Goal: Task Accomplishment & Management: Manage account settings

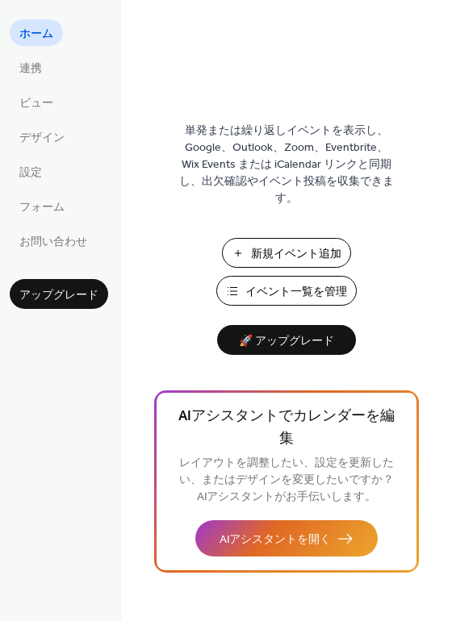
click at [46, 38] on span "ホーム" at bounding box center [36, 34] width 34 height 17
click at [42, 69] on link "連携" at bounding box center [31, 67] width 42 height 27
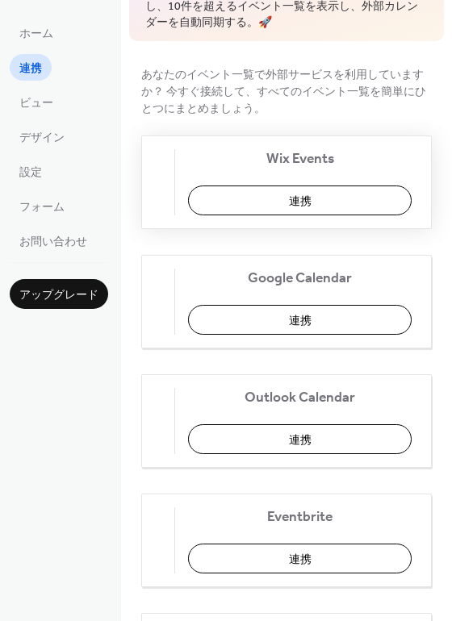
scroll to position [142, 0]
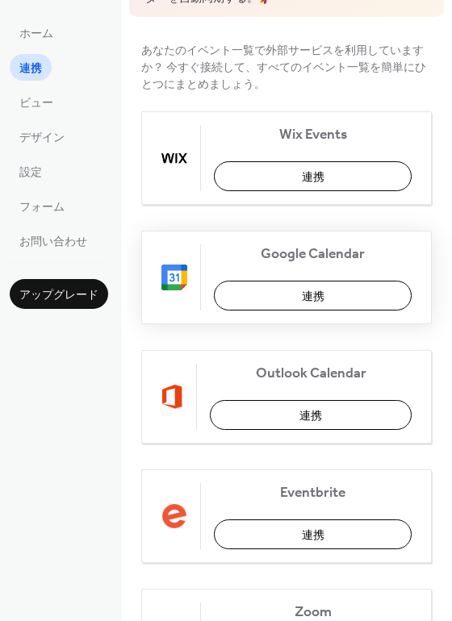
click at [275, 305] on button "連携" at bounding box center [313, 296] width 198 height 30
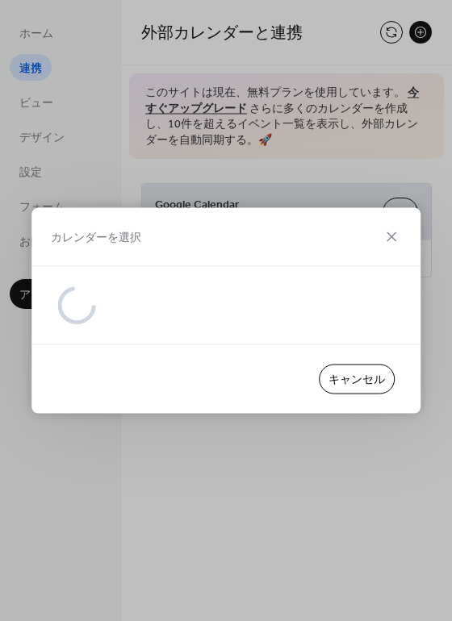
scroll to position [0, 0]
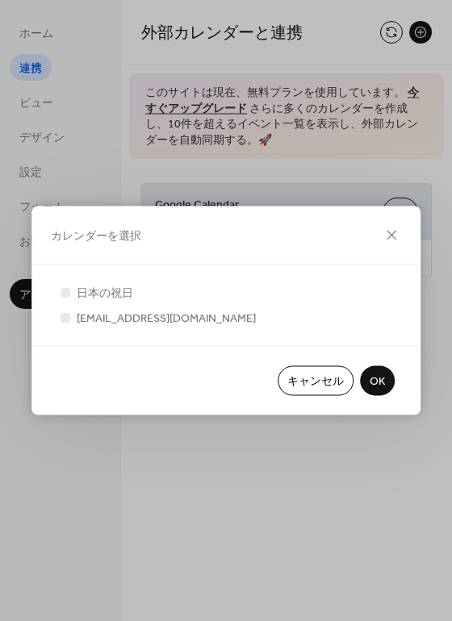
click at [363, 371] on button "OK" at bounding box center [377, 381] width 35 height 30
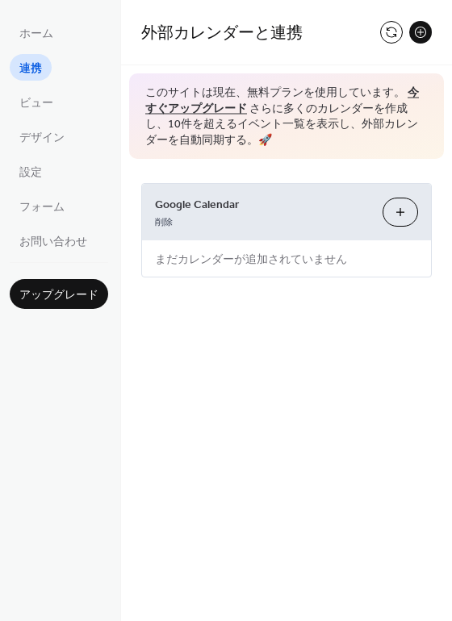
click at [399, 213] on button "カレンダーを選択" at bounding box center [399, 212] width 35 height 29
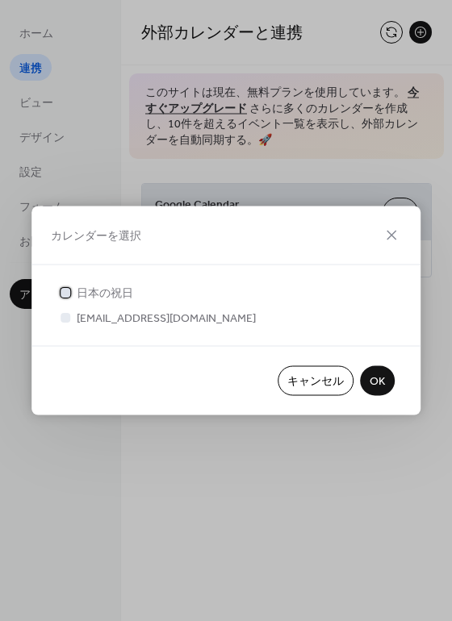
click at [73, 292] on div at bounding box center [65, 292] width 16 height 16
click at [63, 312] on div at bounding box center [65, 317] width 10 height 10
click at [66, 317] on div at bounding box center [65, 317] width 10 height 10
click at [69, 320] on div at bounding box center [65, 317] width 10 height 10
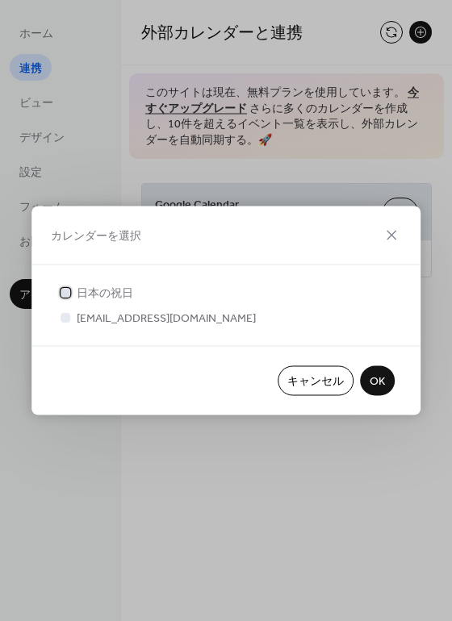
click at [69, 298] on div at bounding box center [65, 292] width 16 height 16
click at [64, 322] on div at bounding box center [65, 317] width 16 height 16
click at [69, 292] on div at bounding box center [65, 292] width 10 height 10
click at [373, 375] on span "OK" at bounding box center [376, 381] width 15 height 17
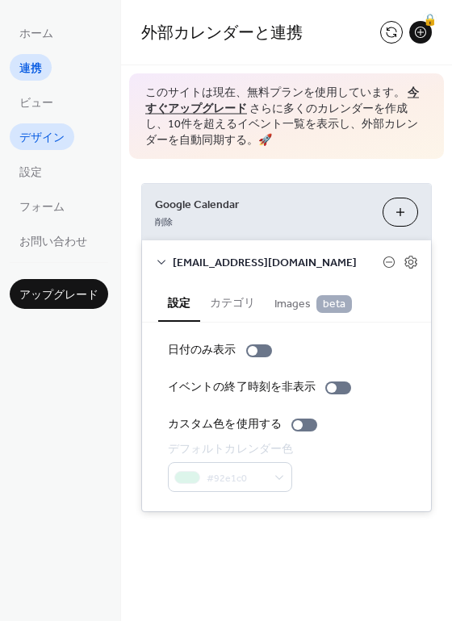
click at [34, 137] on span "デザイン" at bounding box center [41, 138] width 45 height 17
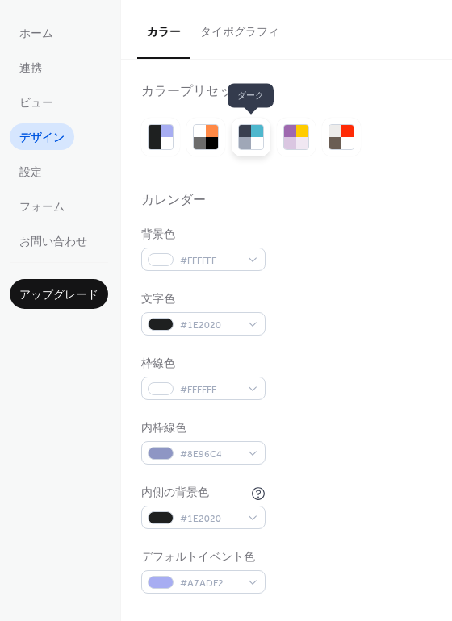
click at [260, 143] on div at bounding box center [257, 143] width 12 height 12
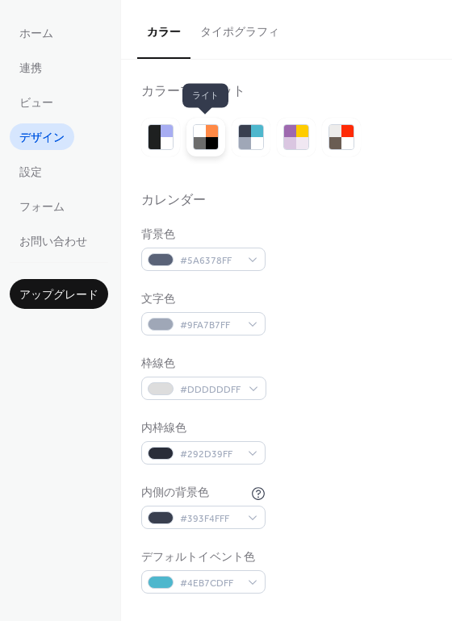
click at [207, 133] on div at bounding box center [212, 131] width 12 height 12
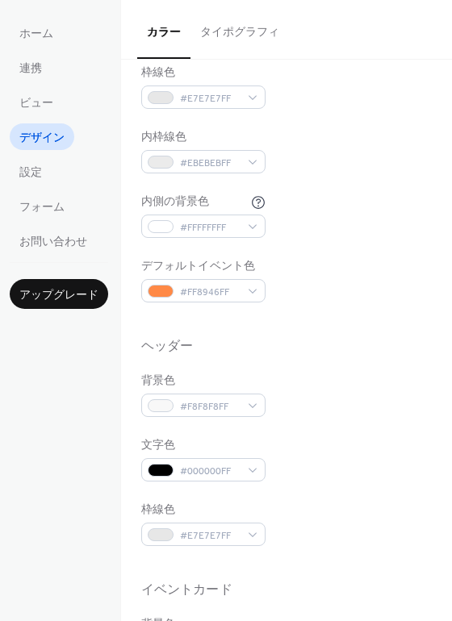
scroll to position [305, 0]
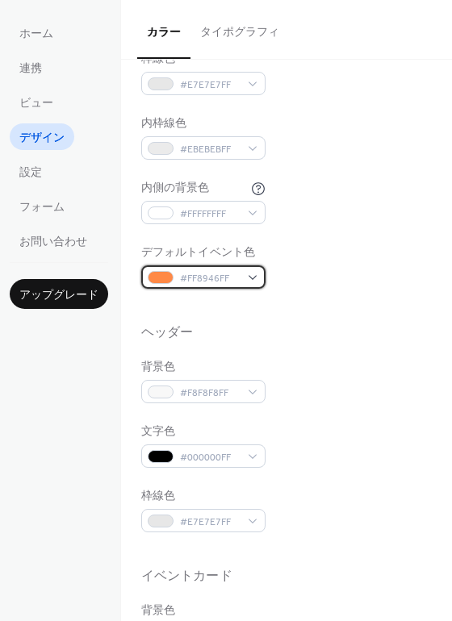
click at [251, 280] on div "#FF8946FF" at bounding box center [203, 276] width 124 height 23
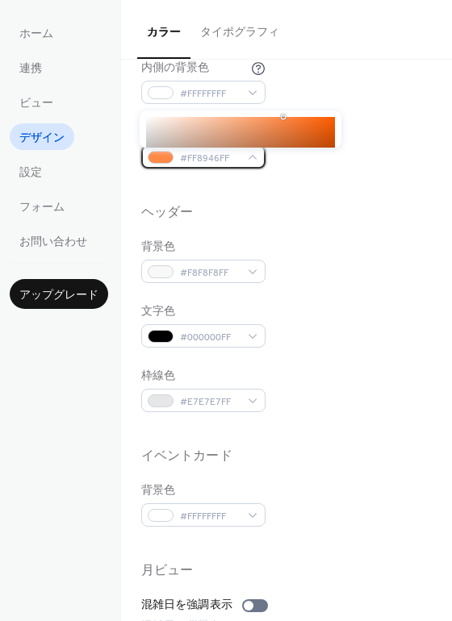
scroll to position [404, 0]
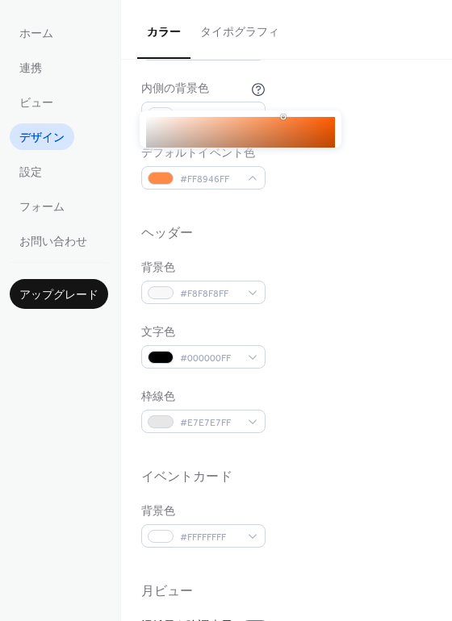
click at [307, 133] on body "ホーム 連携 ビュー デザイン 設定 フォーム お問い合わせ アップグレード デザイン アップグレード カラー タイポグラフィ カラープリセット カレンダー …" at bounding box center [226, 310] width 452 height 621
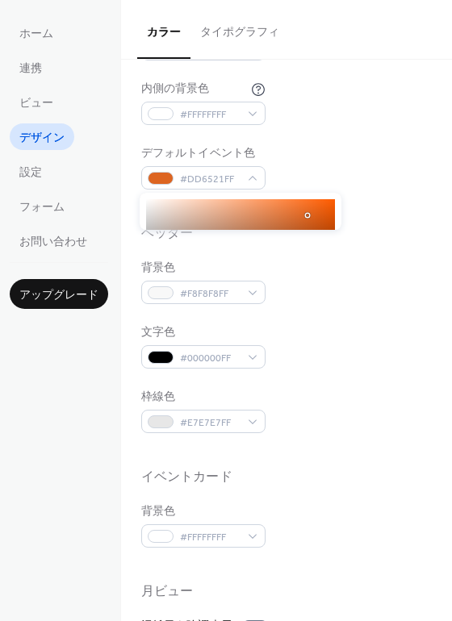
click at [302, 206] on div at bounding box center [240, 259] width 189 height 121
type input "*******"
drag, startPoint x: 305, startPoint y: 209, endPoint x: 315, endPoint y: 221, distance: 16.0
click at [316, 221] on div at bounding box center [240, 259] width 189 height 121
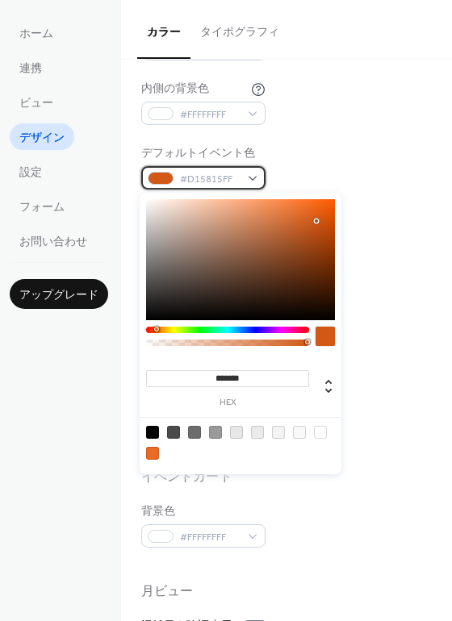
click at [239, 177] on div "#D15815FF" at bounding box center [203, 177] width 124 height 23
click at [185, 329] on div at bounding box center [227, 330] width 163 height 6
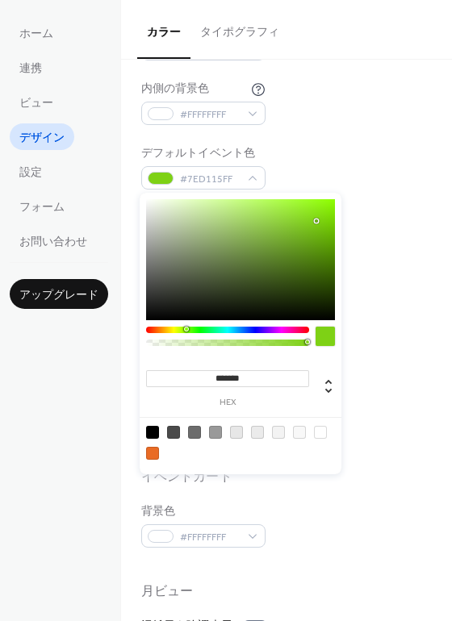
click at [202, 328] on div "******* hex" at bounding box center [240, 333] width 202 height 281
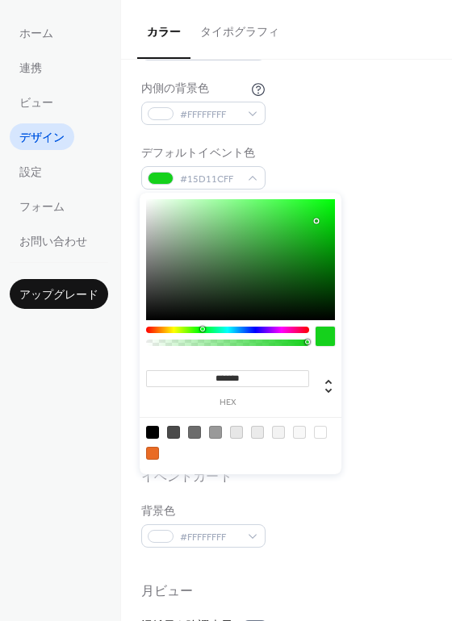
click at [202, 328] on div at bounding box center [227, 330] width 163 height 6
drag, startPoint x: 299, startPoint y: 264, endPoint x: 334, endPoint y: 256, distance: 35.6
click at [334, 256] on div at bounding box center [240, 259] width 189 height 121
type input "*******"
drag, startPoint x: 326, startPoint y: 244, endPoint x: 335, endPoint y: 245, distance: 9.7
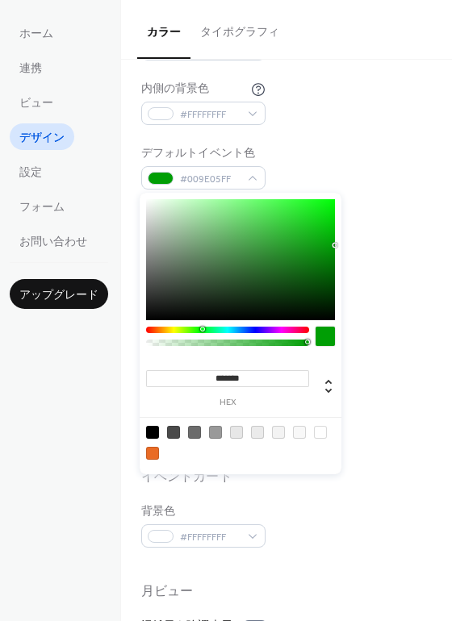
click at [335, 245] on div at bounding box center [240, 259] width 189 height 121
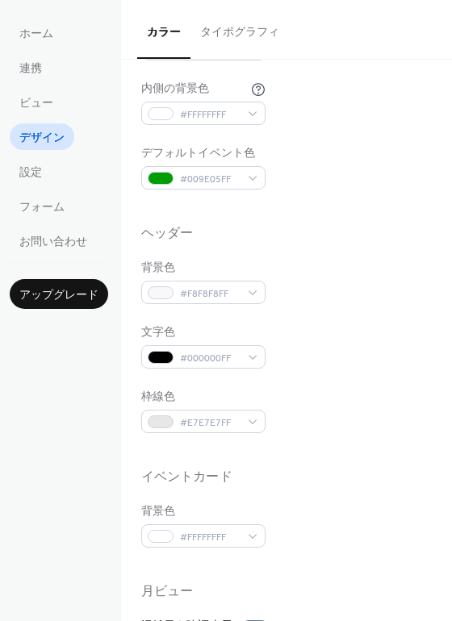
click at [375, 236] on div "ヘッダー" at bounding box center [286, 236] width 290 height 21
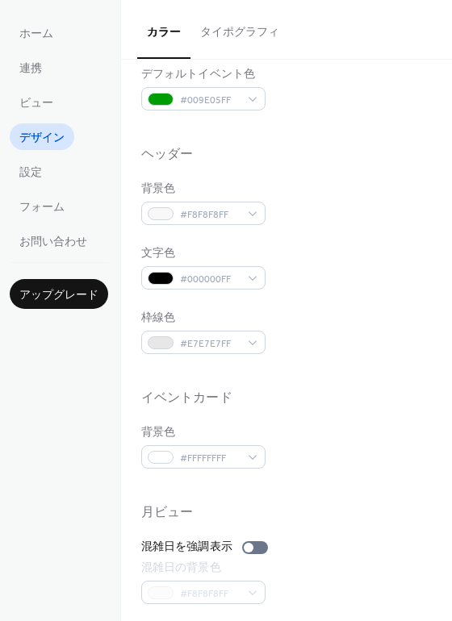
scroll to position [487, 0]
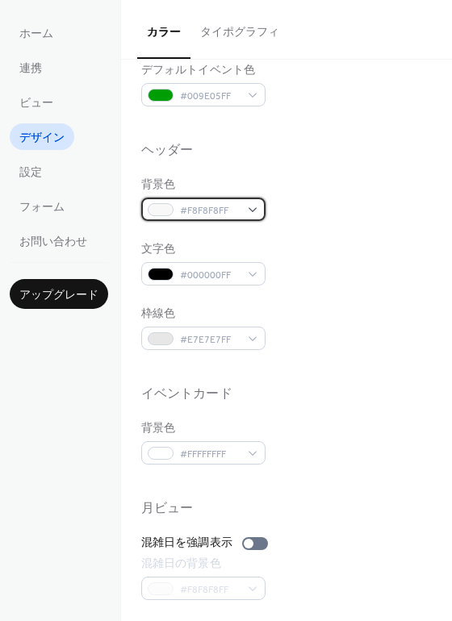
click at [165, 210] on div at bounding box center [161, 209] width 26 height 13
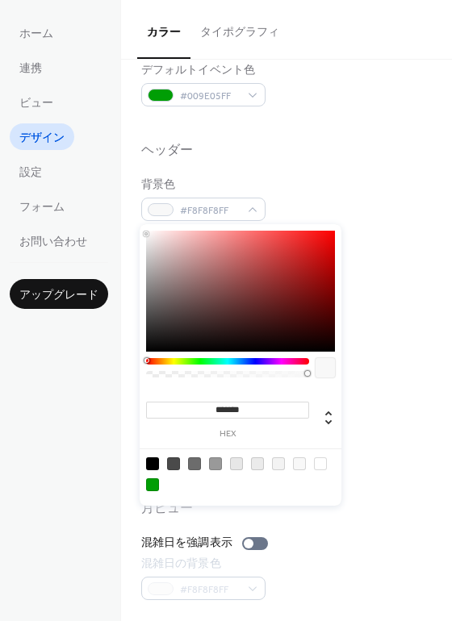
click at [198, 358] on div at bounding box center [227, 361] width 163 height 6
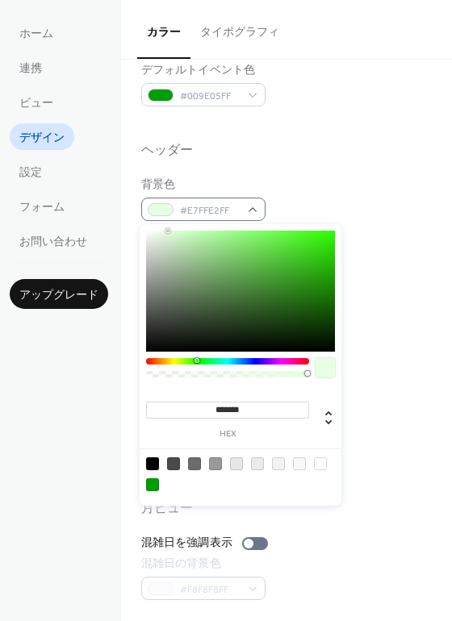
drag, startPoint x: 194, startPoint y: 240, endPoint x: 167, endPoint y: 216, distance: 36.6
click at [167, 216] on body "ホーム 連携 ビュー デザイン 設定 フォーム お問い合わせ アップグレード デザイン アップグレード カラー タイポグラフィ カラープリセット カレンダー …" at bounding box center [226, 310] width 452 height 621
type input "*******"
click at [161, 227] on div "******* hex" at bounding box center [240, 364] width 202 height 281
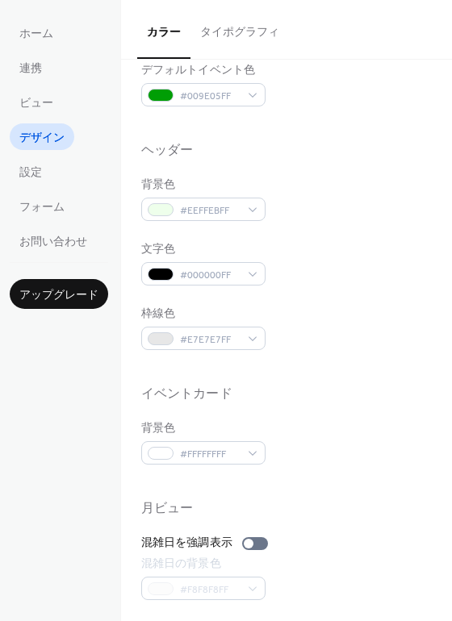
click at [364, 314] on div "枠線色 #E7E7E7FF" at bounding box center [286, 328] width 290 height 44
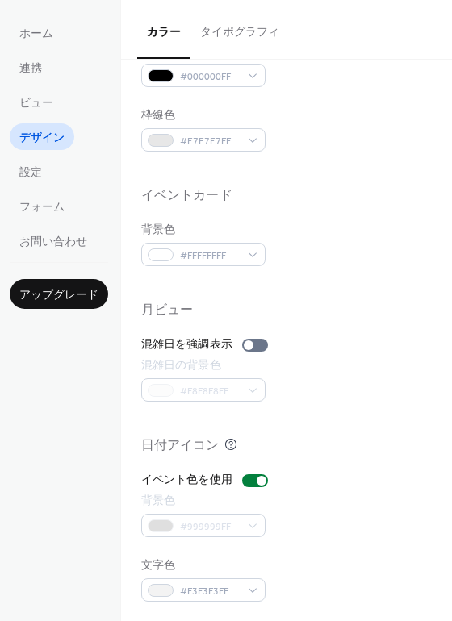
scroll to position [690, 0]
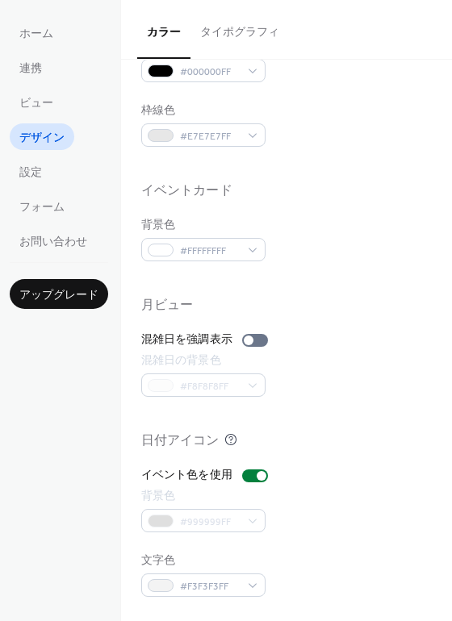
click at [244, 539] on div "イベント色を使用 背景色 #999999FF 文字色 #F3F3F3FF" at bounding box center [286, 532] width 290 height 130
click at [208, 547] on div "イベント色を使用 背景色 #999999FF 文字色 #F3F3F3FF" at bounding box center [286, 532] width 290 height 130
click at [162, 544] on div "イベント色を使用 背景色 #999999FF 文字色 #F3F3F3FF" at bounding box center [286, 532] width 290 height 130
click at [256, 477] on div at bounding box center [261, 476] width 10 height 10
click at [253, 477] on div at bounding box center [255, 475] width 26 height 13
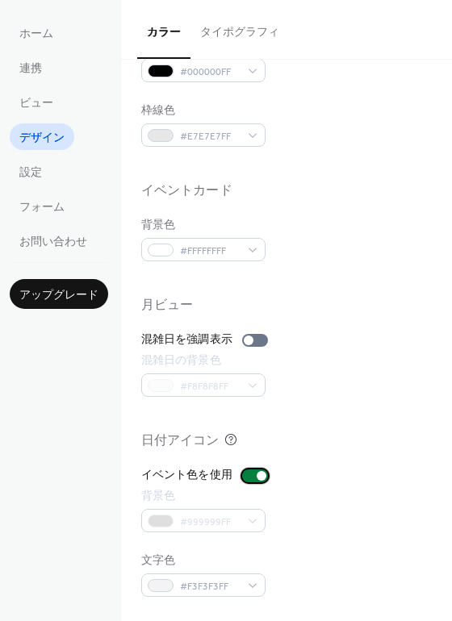
click at [250, 476] on div at bounding box center [255, 475] width 26 height 13
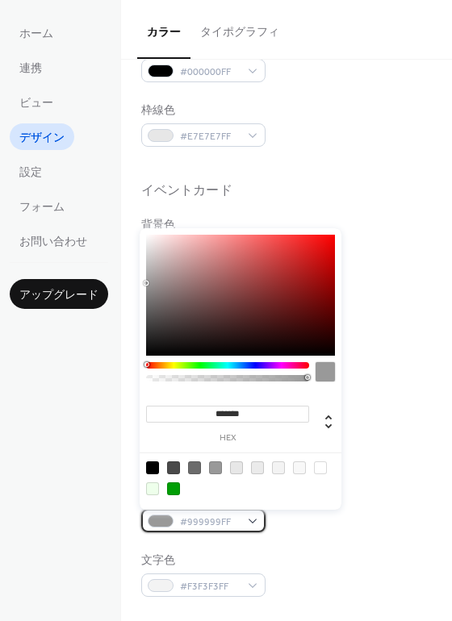
click at [164, 520] on div at bounding box center [161, 520] width 26 height 13
click at [152, 487] on div at bounding box center [152, 488] width 13 height 13
type input "*******"
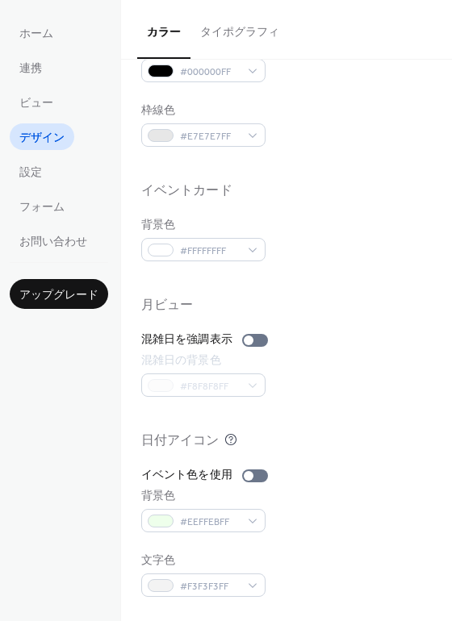
click at [359, 510] on div "背景色 #EEFFEBFF" at bounding box center [286, 510] width 290 height 44
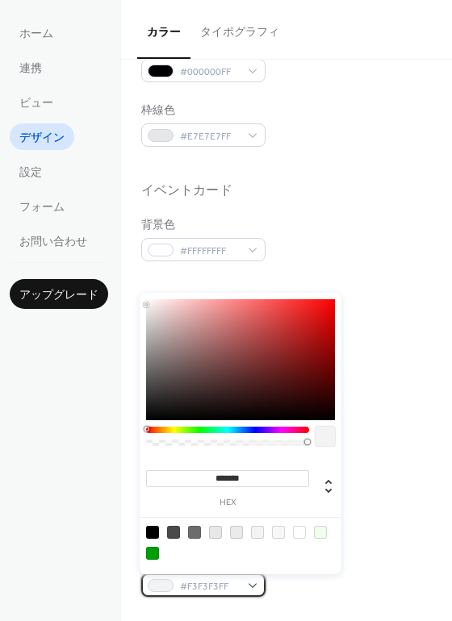
click at [164, 589] on div at bounding box center [161, 585] width 26 height 13
click at [152, 553] on div at bounding box center [152, 553] width 13 height 13
type input "*******"
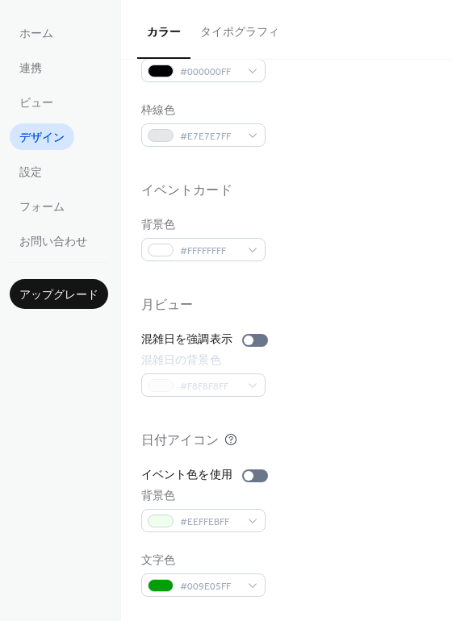
click at [403, 545] on div "イベント色を使用 背景色 #EEFFEBFF 文字色 #009E05FF" at bounding box center [286, 532] width 290 height 130
click at [305, 394] on div "混雑日の背景色 #F8F8F8FF" at bounding box center [286, 374] width 290 height 44
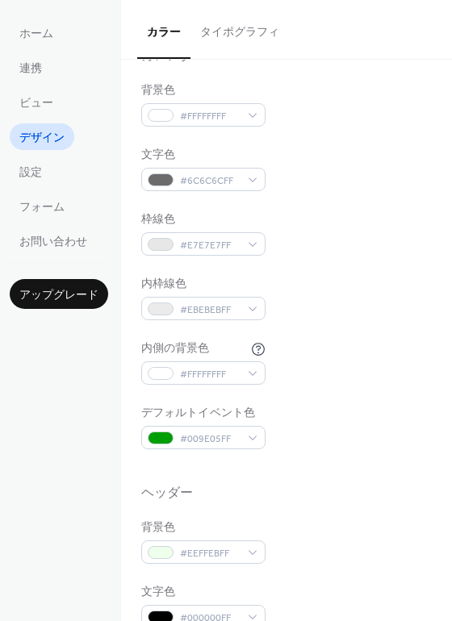
scroll to position [0, 0]
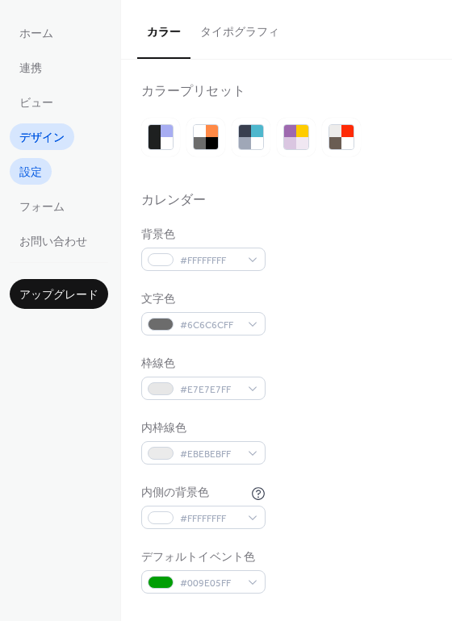
click at [32, 176] on span "設定" at bounding box center [30, 172] width 23 height 17
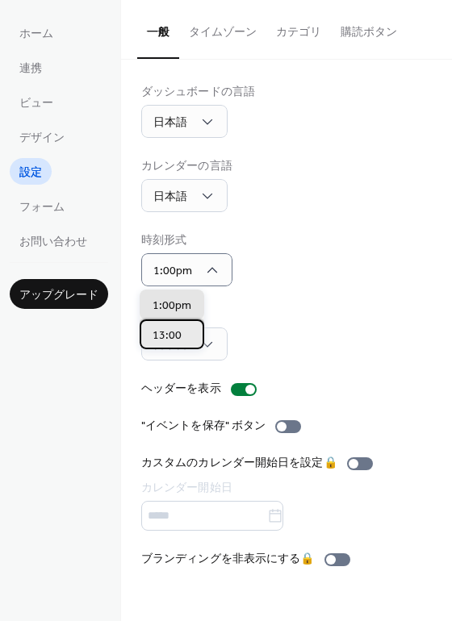
click at [172, 335] on span "13:00" at bounding box center [166, 335] width 29 height 17
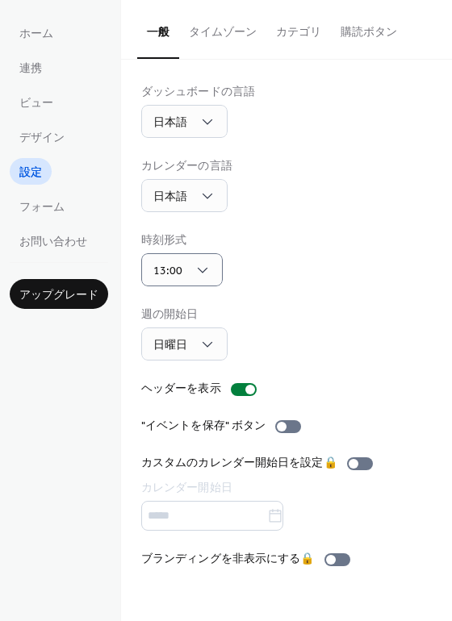
click at [314, 298] on div "ダッシュボードの言語 日本語 カレンダーの言語 日本語 時刻形式 13:00 週の開始日 日曜日 ヘッダーを表示 "イベントを保存" ボタン カスタムのカレン…" at bounding box center [286, 326] width 290 height 484
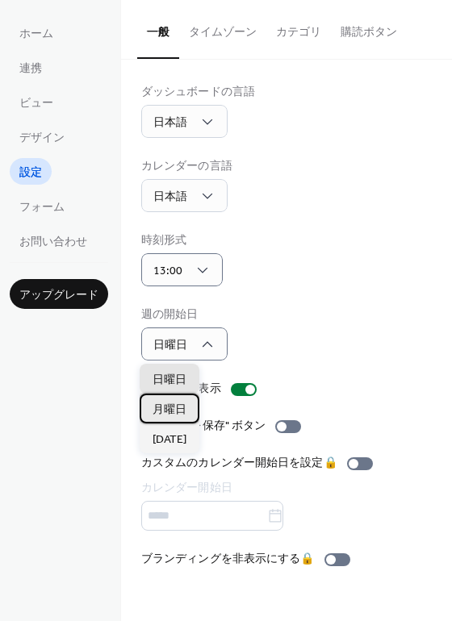
click at [169, 411] on span "月曜日" at bounding box center [169, 410] width 34 height 17
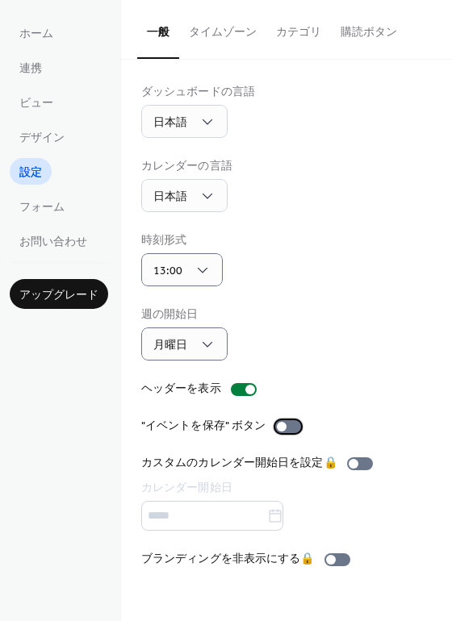
click at [278, 427] on div at bounding box center [282, 427] width 10 height 10
click at [239, 428] on div ""イベントを保存" ボタン" at bounding box center [203, 426] width 124 height 17
click at [279, 427] on div at bounding box center [282, 427] width 10 height 10
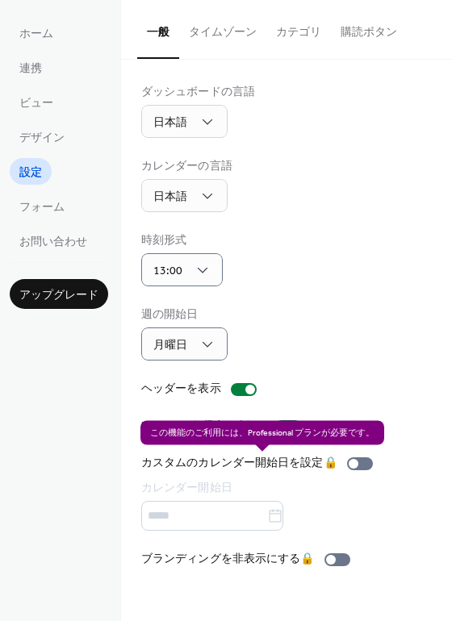
click at [364, 502] on div "カスタムのカレンダー開始日を設定 🔒 カレンダー開始日" at bounding box center [260, 493] width 238 height 76
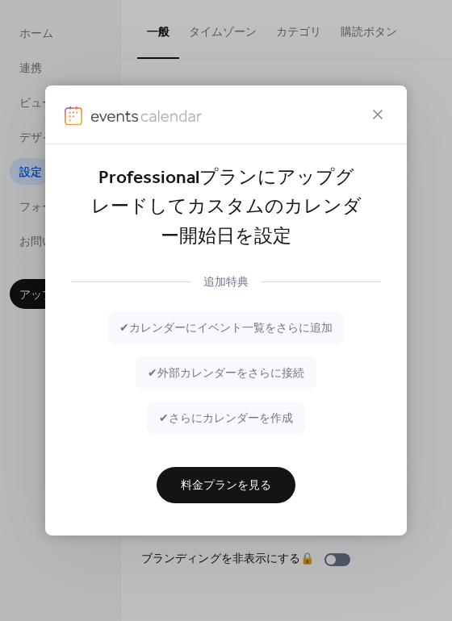
click at [422, 234] on div "Professionalプランにアップグレードしてカスタムのカレンダー開始日を設定 追加特典 ✔ カレンダーにイベント一覧をさらに追加 ✔ 外部カレンダーをさ…" at bounding box center [226, 310] width 452 height 621
click at [378, 114] on icon at bounding box center [377, 114] width 19 height 19
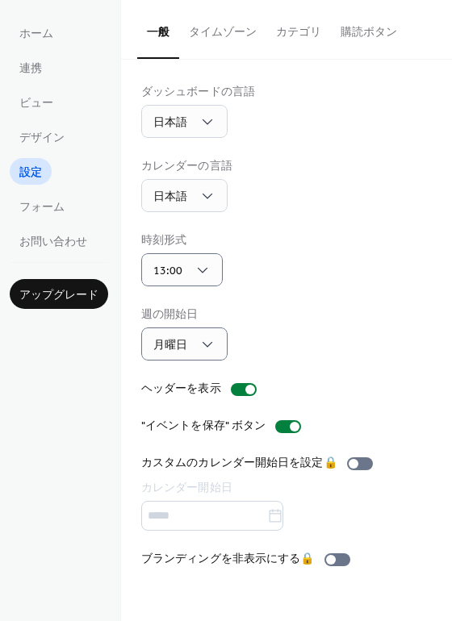
click at [224, 22] on button "タイムゾーン" at bounding box center [222, 28] width 87 height 57
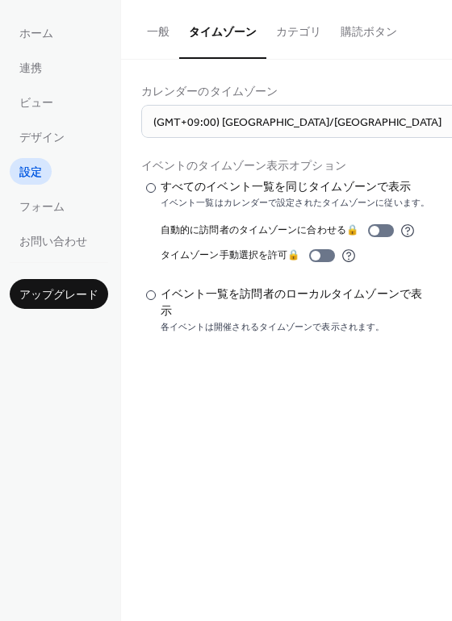
click at [291, 40] on button "カテゴリ" at bounding box center [298, 28] width 65 height 57
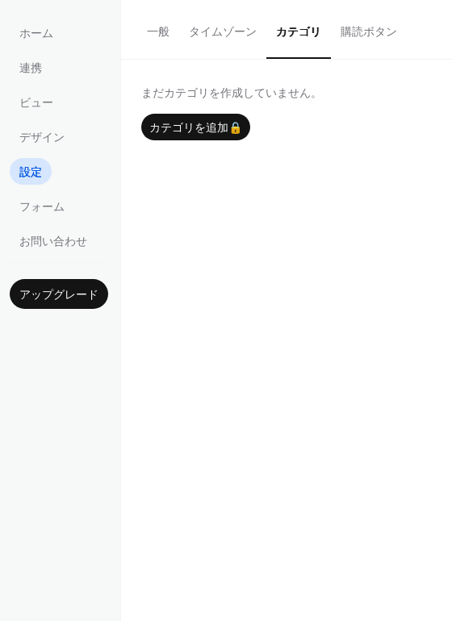
click at [352, 48] on button "購読ボタン" at bounding box center [369, 28] width 76 height 57
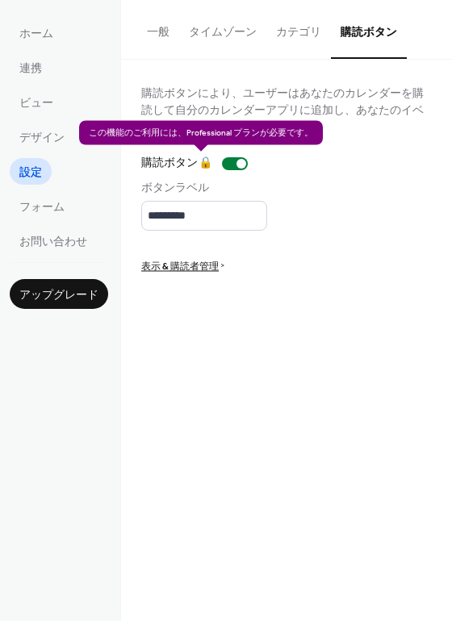
click at [239, 163] on div "購読ボタン 🔒" at bounding box center [197, 163] width 113 height 17
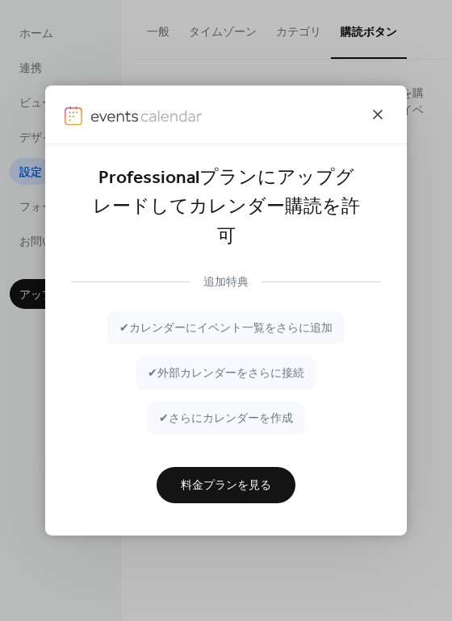
click at [377, 124] on icon at bounding box center [377, 114] width 19 height 19
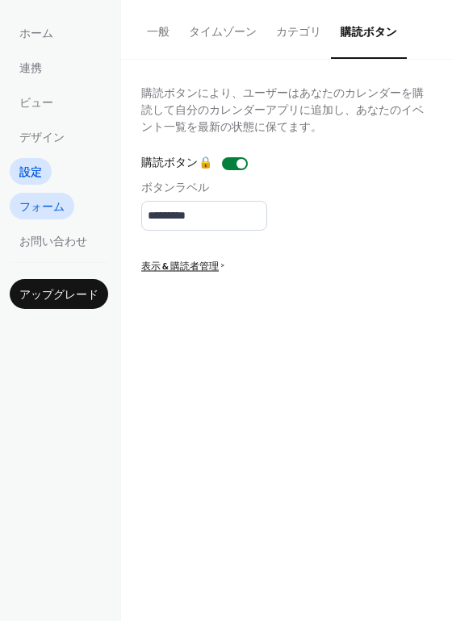
click at [44, 209] on span "フォーム" at bounding box center [41, 207] width 45 height 17
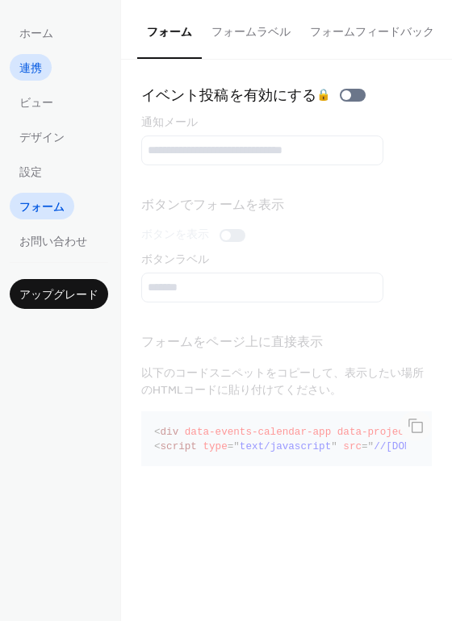
click at [33, 61] on span "連携" at bounding box center [30, 68] width 23 height 17
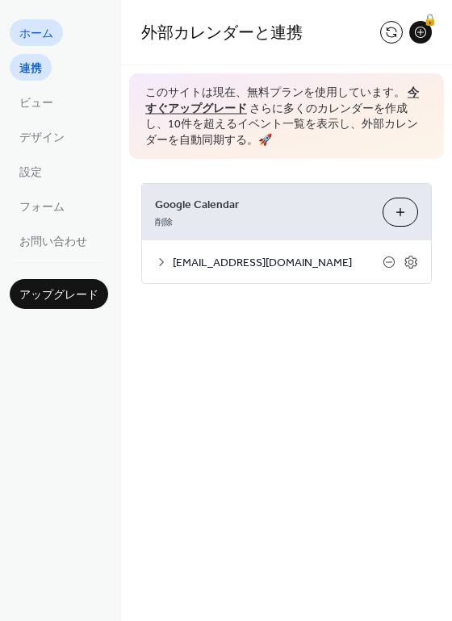
click at [31, 31] on span "ホーム" at bounding box center [36, 34] width 34 height 17
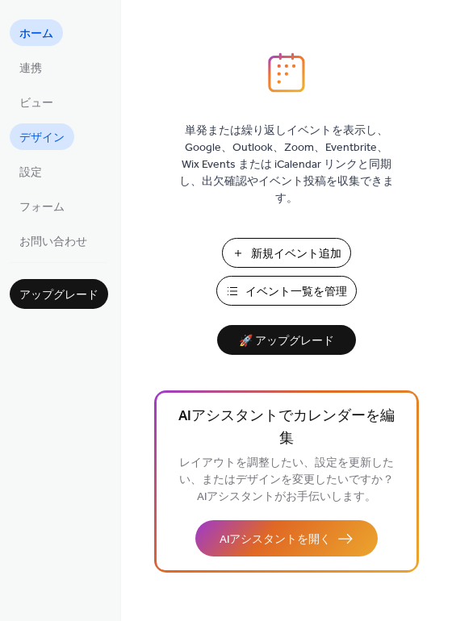
click at [32, 131] on span "デザイン" at bounding box center [41, 138] width 45 height 17
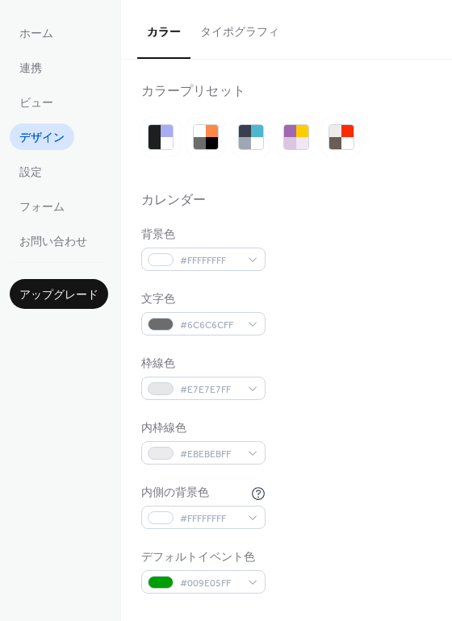
click at [232, 45] on button "タイポグラフィ" at bounding box center [239, 28] width 98 height 57
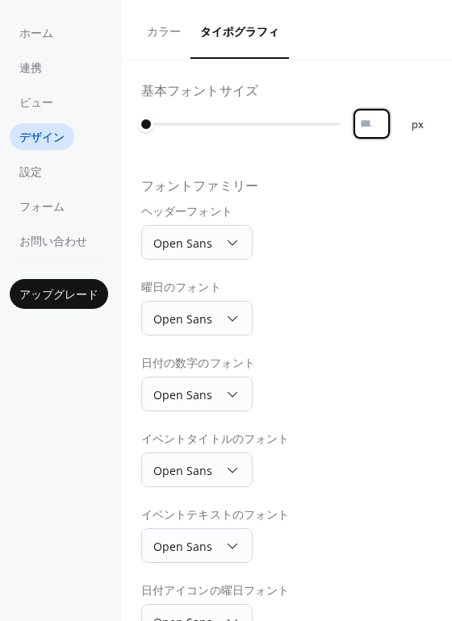
scroll to position [2, 0]
drag, startPoint x: 374, startPoint y: 127, endPoint x: 353, endPoint y: 127, distance: 21.0
click at [353, 127] on input "*" at bounding box center [375, 124] width 44 height 30
type input "**"
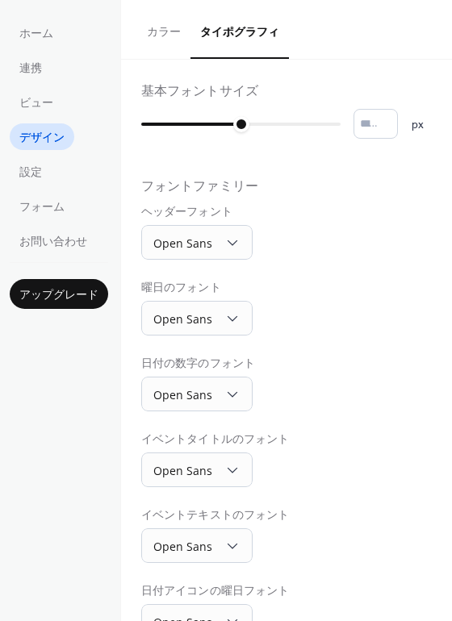
click at [339, 256] on div "ヘッダーフォント Open Sans" at bounding box center [286, 232] width 290 height 56
click at [33, 172] on span "設定" at bounding box center [30, 172] width 23 height 17
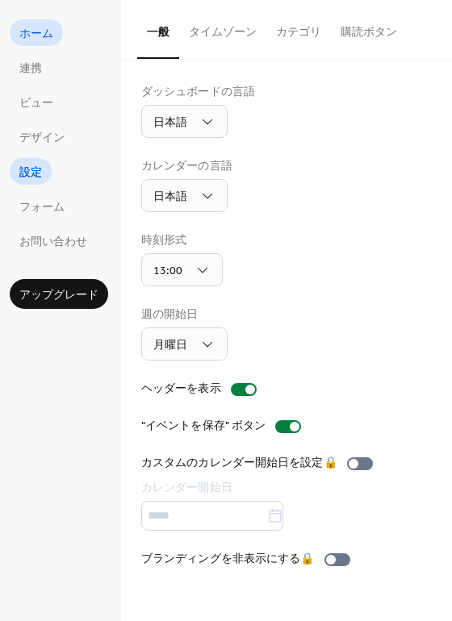
click at [40, 26] on span "ホーム" at bounding box center [36, 34] width 34 height 17
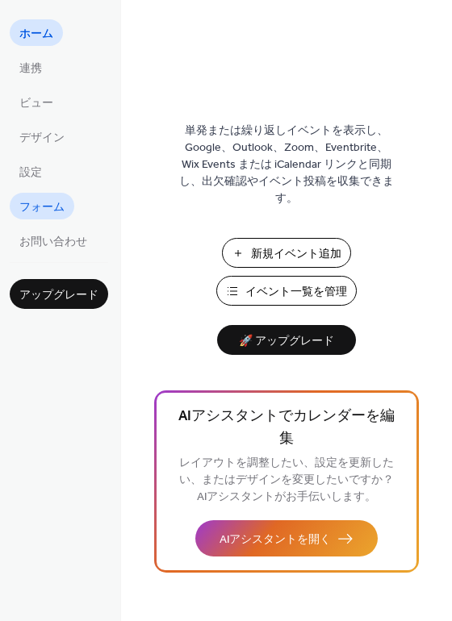
click at [35, 207] on span "フォーム" at bounding box center [41, 207] width 45 height 17
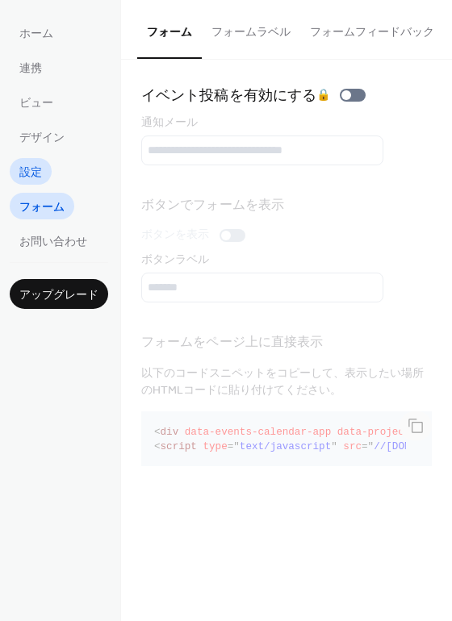
click at [35, 158] on link "設定" at bounding box center [31, 171] width 42 height 27
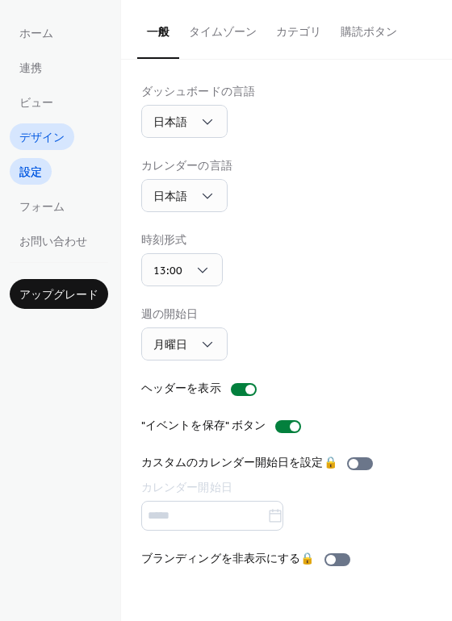
click at [44, 139] on span "デザイン" at bounding box center [41, 138] width 45 height 17
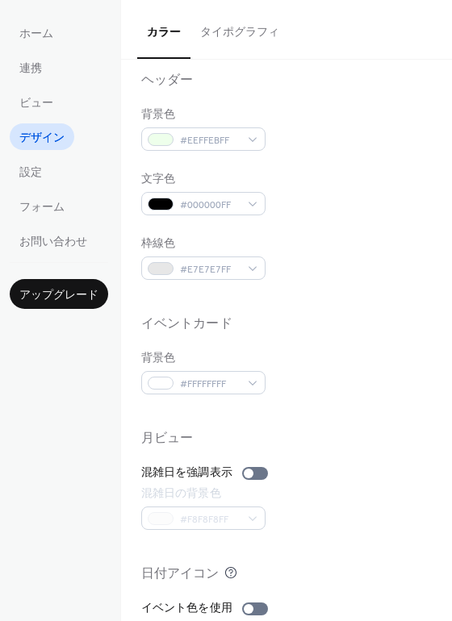
scroll to position [564, 0]
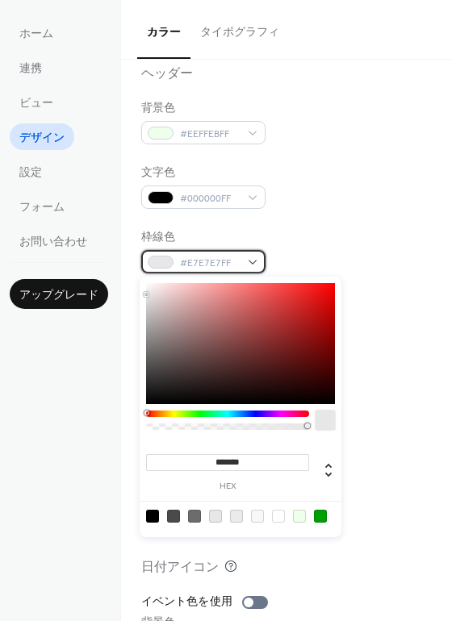
click at [250, 258] on div "#E7E7E7FF" at bounding box center [203, 261] width 124 height 23
type input "*******"
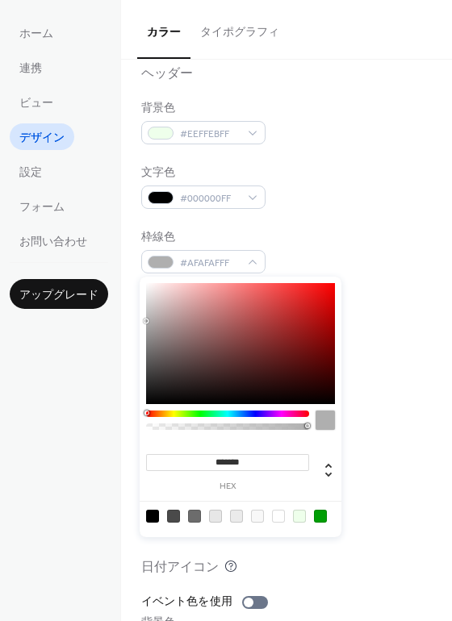
drag, startPoint x: 156, startPoint y: 321, endPoint x: 127, endPoint y: 321, distance: 29.0
click at [127, 321] on body "ホーム 連携 ビュー デザイン 設定 フォーム お問い合わせ アップグレード デザイン アップグレード カラー タイポグラフィ カラープリセット カレンダー …" at bounding box center [226, 310] width 452 height 621
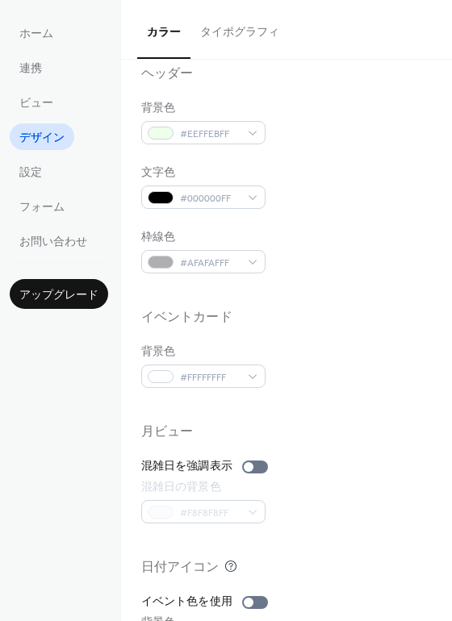
click at [310, 247] on div "枠線色 #AFAFAFFF" at bounding box center [286, 251] width 290 height 44
click at [242, 195] on div "#000000FF" at bounding box center [203, 196] width 124 height 23
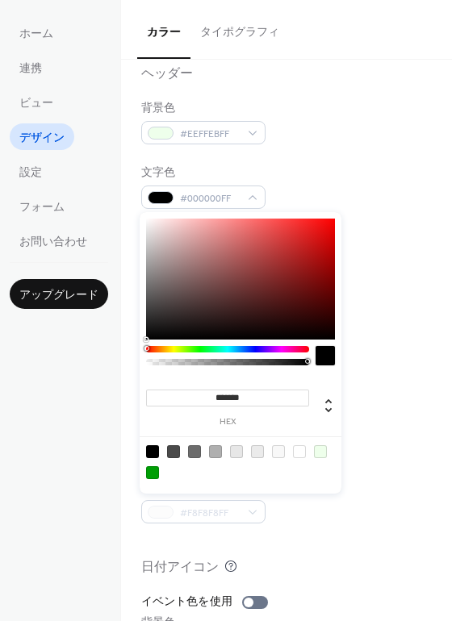
click at [318, 360] on div at bounding box center [324, 355] width 19 height 19
click at [330, 353] on div at bounding box center [324, 355] width 19 height 19
type input "*******"
drag, startPoint x: 156, startPoint y: 289, endPoint x: 130, endPoint y: 323, distance: 43.7
click at [130, 323] on body "ホーム 連携 ビュー デザイン 設定 フォーム お問い合わせ アップグレード デザイン アップグレード カラー タイポグラフィ カラープリセット カレンダー …" at bounding box center [226, 310] width 452 height 621
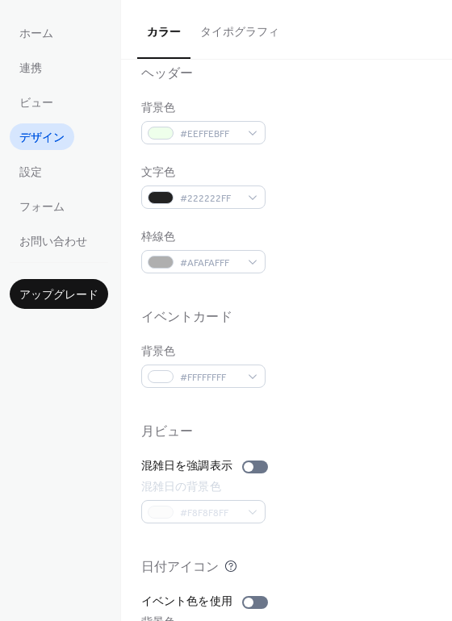
click at [243, 56] on button "タイポグラフィ" at bounding box center [239, 28] width 98 height 57
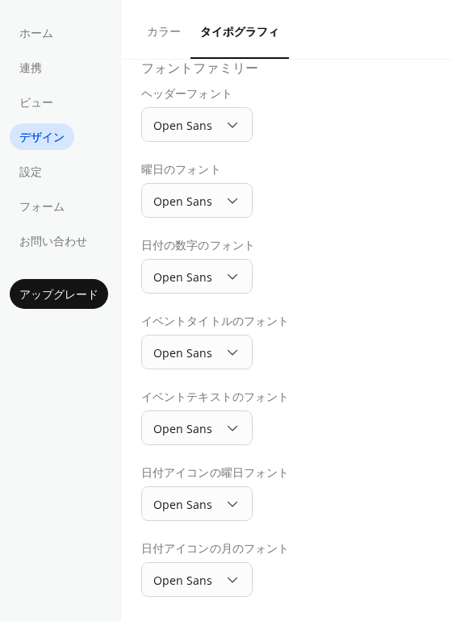
scroll to position [118, 0]
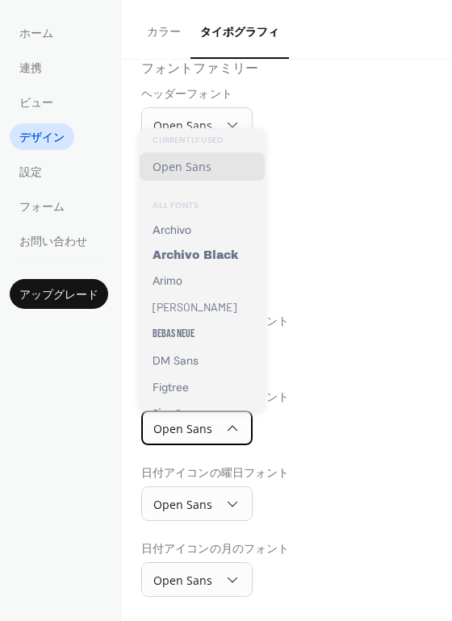
click at [239, 430] on div "Open Sans" at bounding box center [196, 427] width 111 height 35
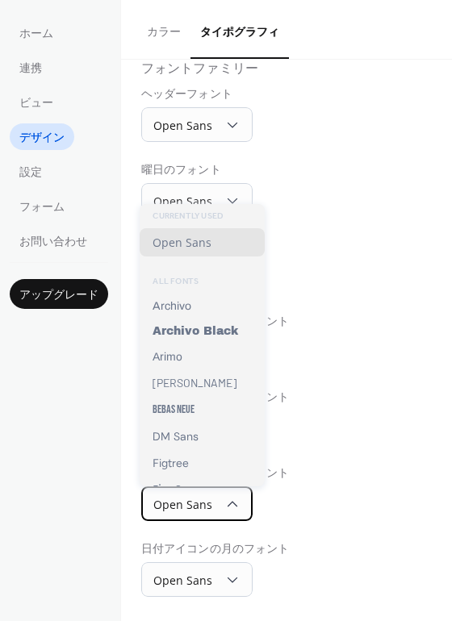
click at [233, 500] on icon at bounding box center [232, 504] width 16 height 16
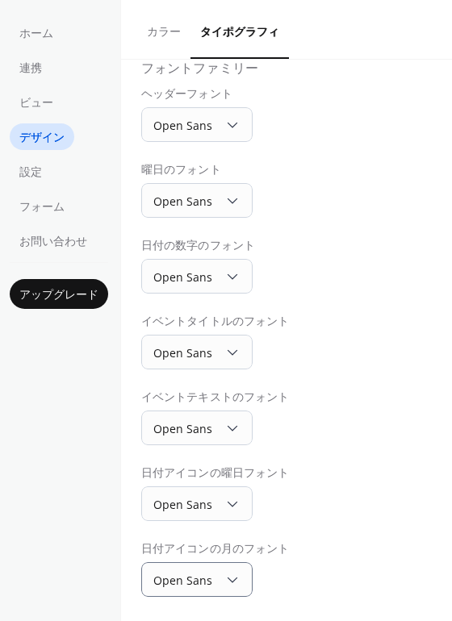
click at [410, 435] on div "イベントテキストのフォント Open Sans" at bounding box center [286, 417] width 290 height 56
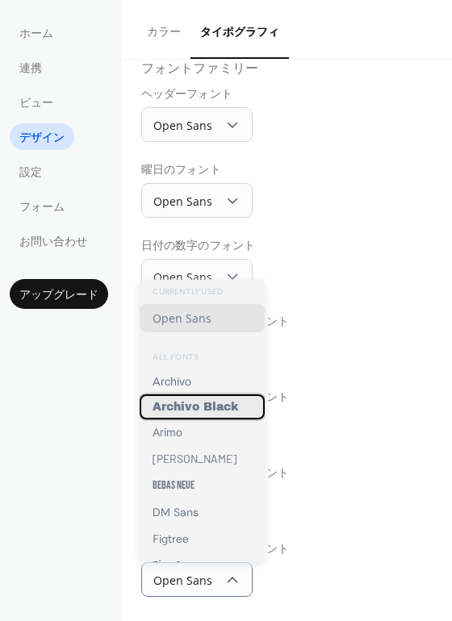
click at [206, 404] on span "Archivo Black" at bounding box center [194, 407] width 85 height 12
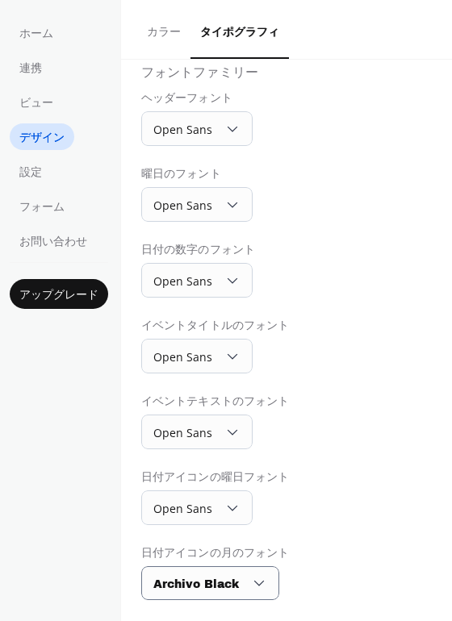
scroll to position [115, 0]
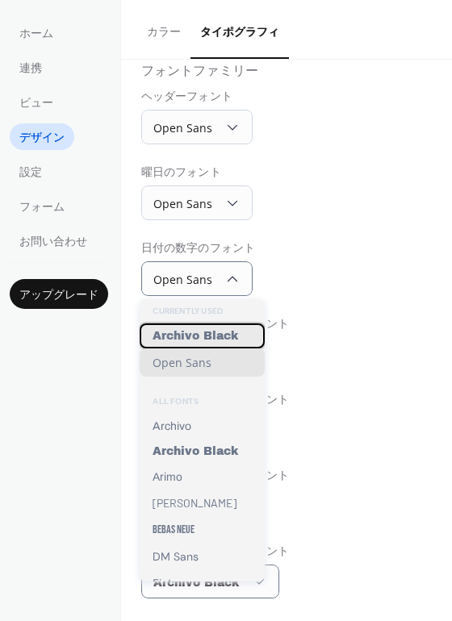
click at [231, 335] on span "Archivo Black" at bounding box center [194, 336] width 85 height 12
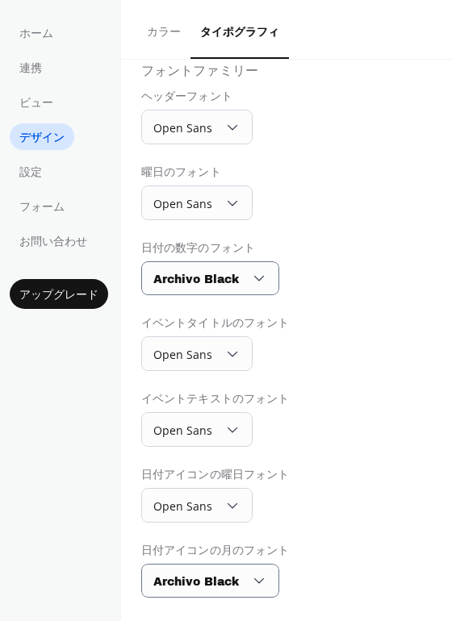
click at [351, 271] on div "日付の数字のフォント Archivo Black" at bounding box center [286, 267] width 290 height 55
click at [57, 78] on ul "ホーム 連携 ビュー デザイン 設定 フォーム お問い合わせ" at bounding box center [59, 136] width 98 height 235
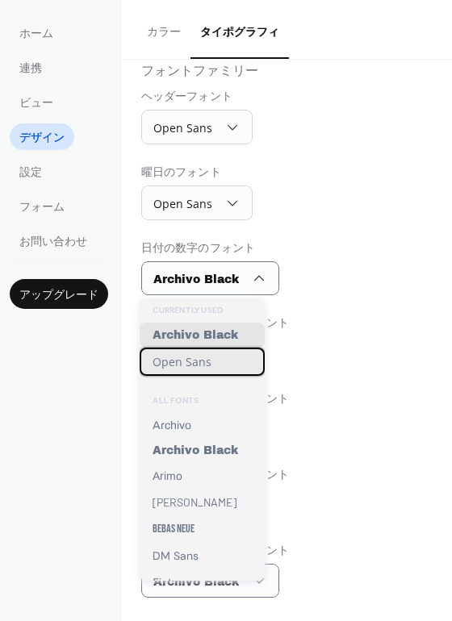
click at [236, 363] on div "Open Sans" at bounding box center [201, 362] width 125 height 28
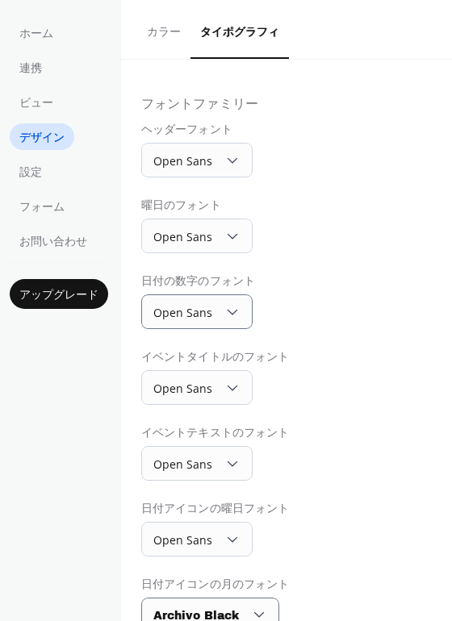
scroll to position [0, 0]
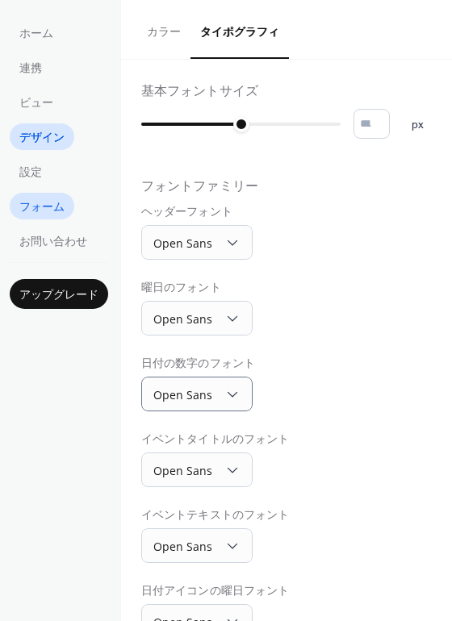
click at [49, 199] on span "フォーム" at bounding box center [41, 207] width 45 height 17
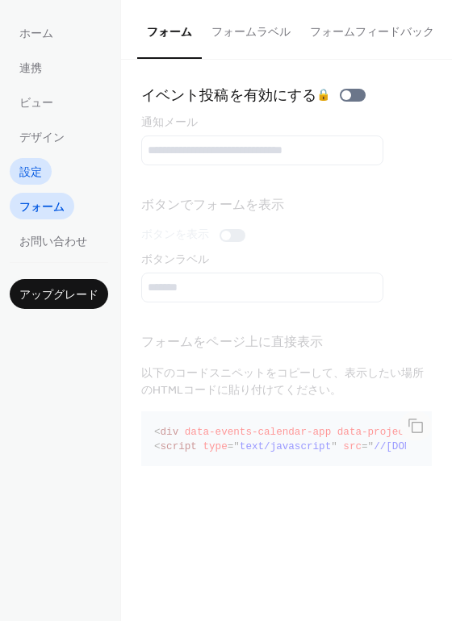
click at [35, 169] on span "設定" at bounding box center [30, 172] width 23 height 17
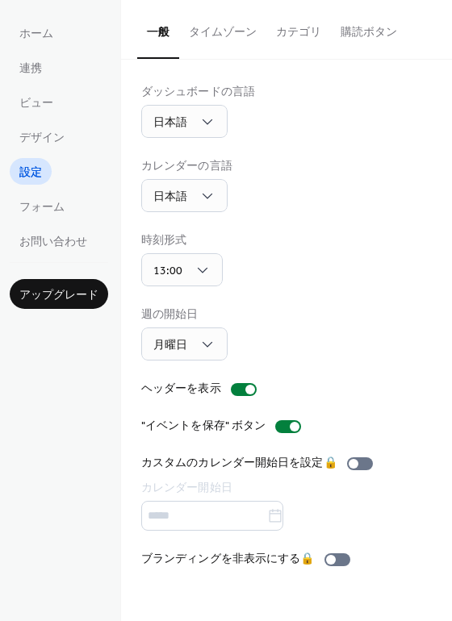
click at [246, 27] on button "タイムゾーン" at bounding box center [222, 28] width 87 height 57
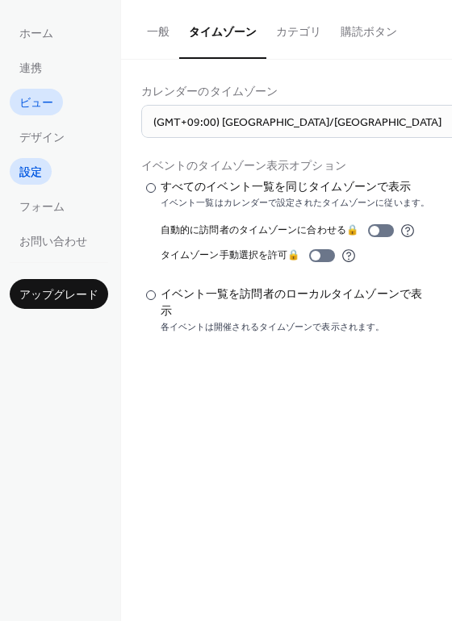
click at [31, 106] on span "ビュー" at bounding box center [36, 103] width 34 height 17
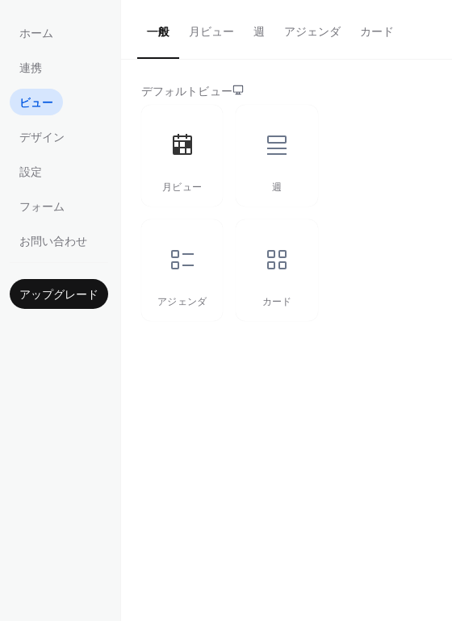
click at [215, 33] on button "月ビュー" at bounding box center [211, 28] width 65 height 57
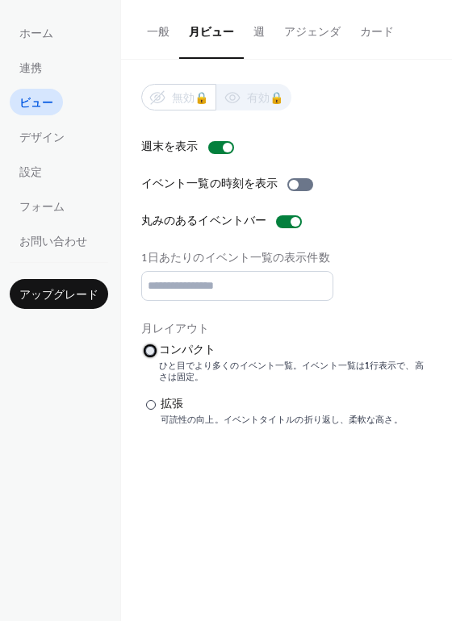
click at [152, 348] on div at bounding box center [150, 351] width 10 height 10
click at [261, 36] on button "週" at bounding box center [259, 28] width 31 height 57
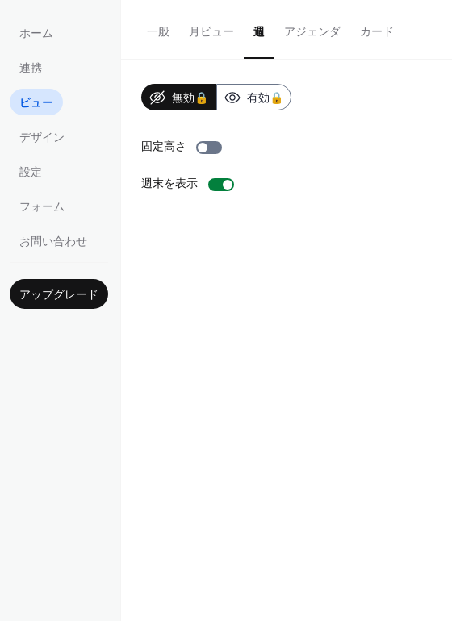
click at [202, 27] on button "月ビュー" at bounding box center [211, 28] width 65 height 57
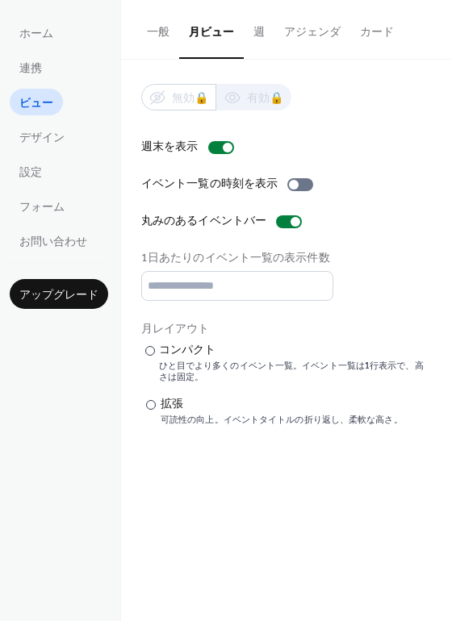
click at [308, 41] on button "アジェンダ" at bounding box center [312, 28] width 76 height 57
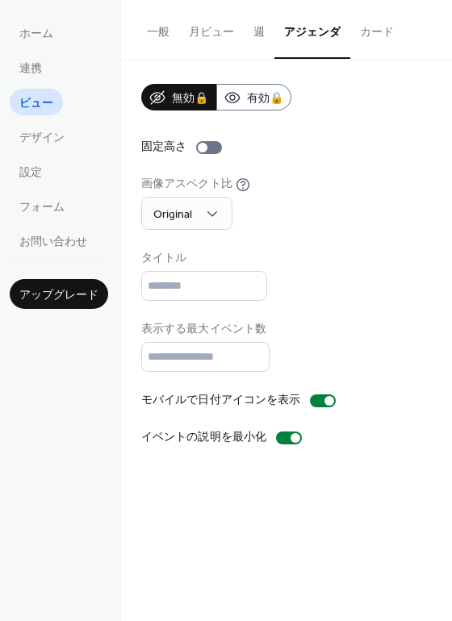
click at [210, 43] on button "月ビュー" at bounding box center [211, 28] width 65 height 57
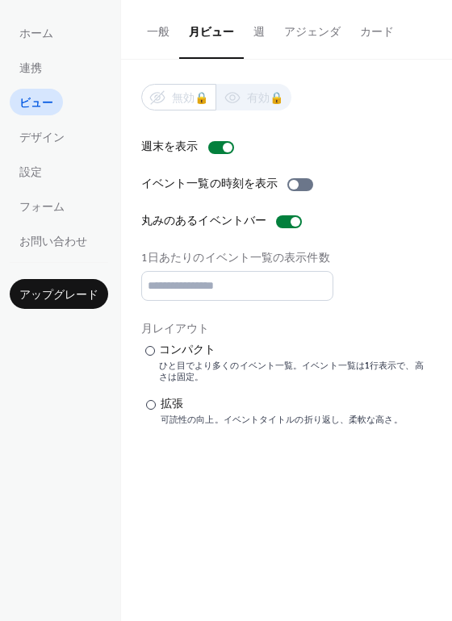
click at [137, 29] on button "一般" at bounding box center [158, 28] width 42 height 57
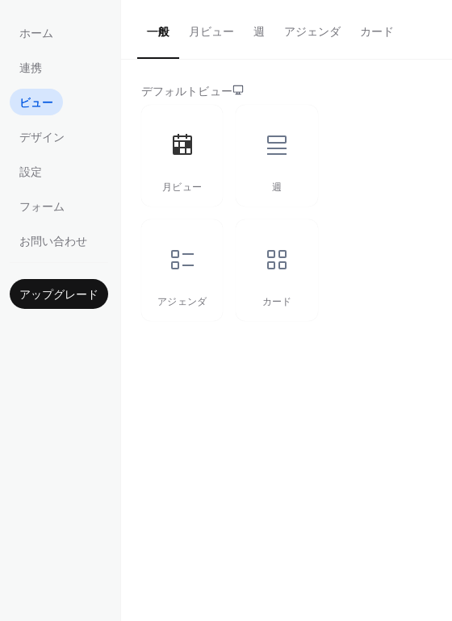
click at [369, 27] on button "カード" at bounding box center [376, 28] width 53 height 57
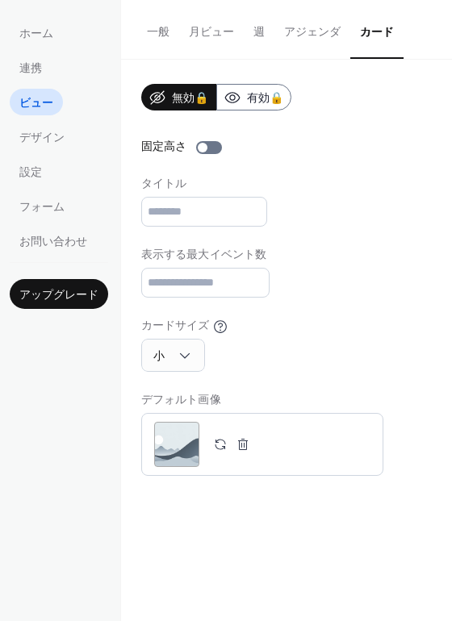
click at [152, 35] on button "一般" at bounding box center [158, 28] width 42 height 57
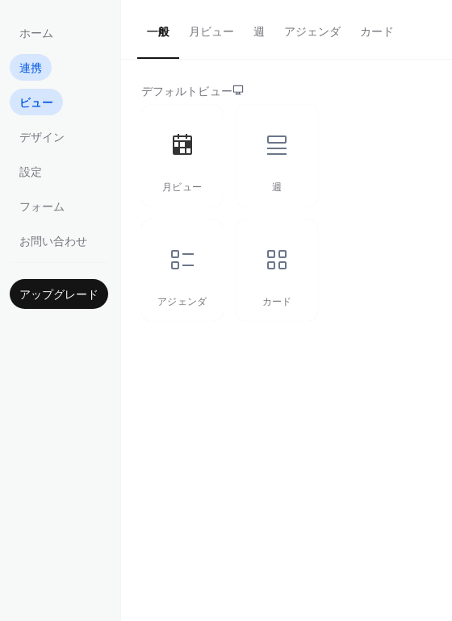
click at [34, 65] on span "連携" at bounding box center [30, 68] width 23 height 17
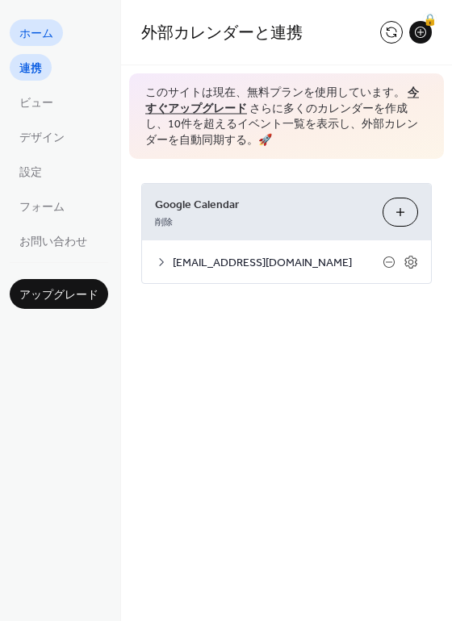
click at [36, 35] on span "ホーム" at bounding box center [36, 34] width 34 height 17
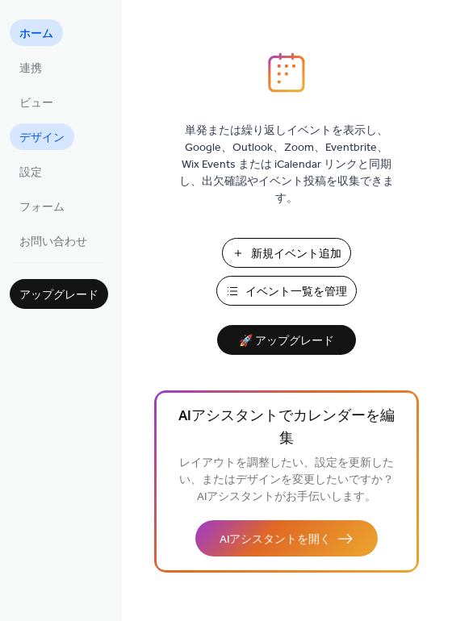
click at [49, 135] on span "デザイン" at bounding box center [41, 138] width 45 height 17
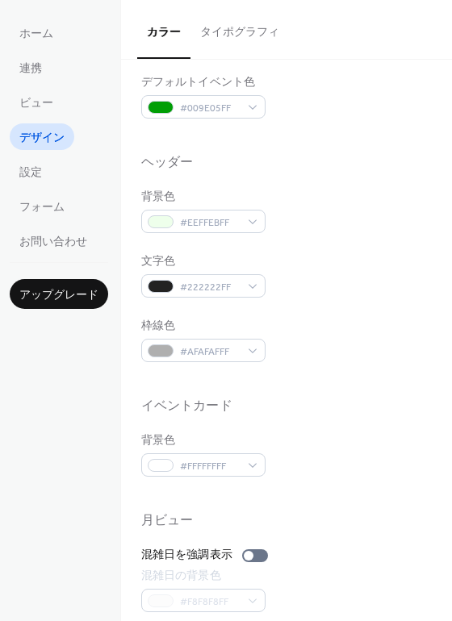
scroll to position [690, 0]
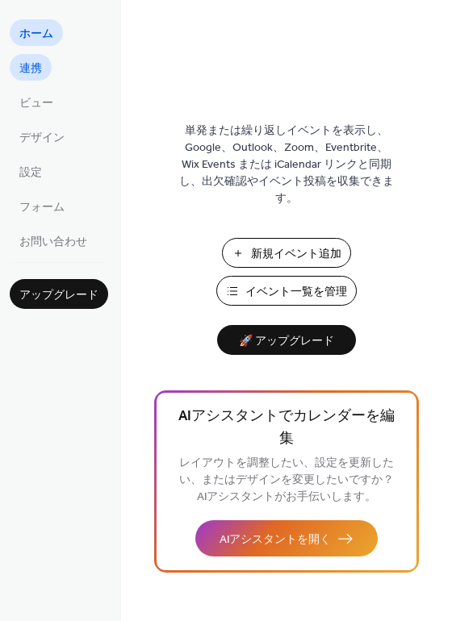
click at [40, 67] on span "連携" at bounding box center [30, 68] width 23 height 17
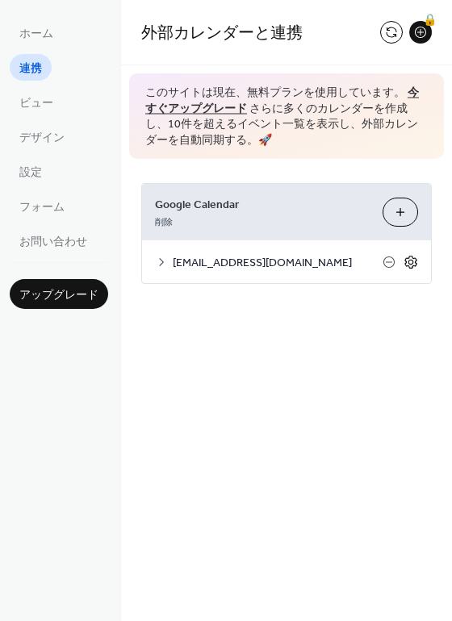
click at [410, 265] on icon at bounding box center [410, 262] width 15 height 15
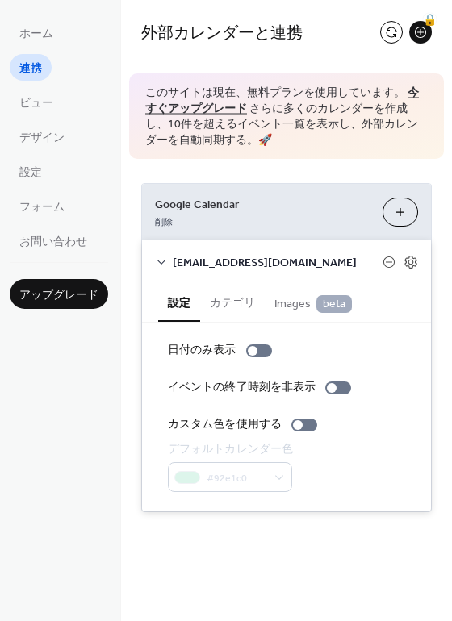
click at [236, 309] on button "カテゴリ" at bounding box center [232, 301] width 65 height 37
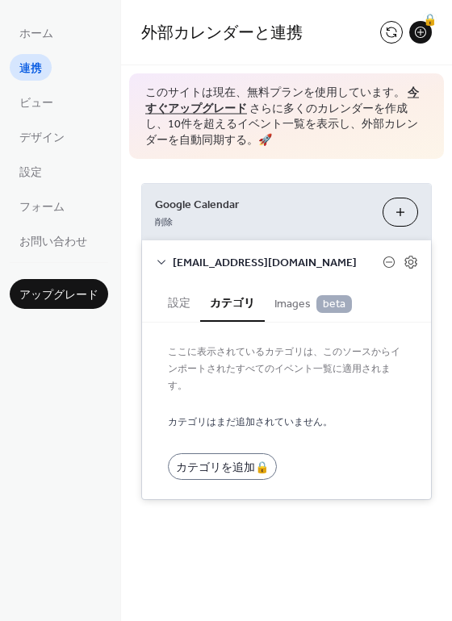
click at [166, 309] on button "設定" at bounding box center [179, 301] width 42 height 37
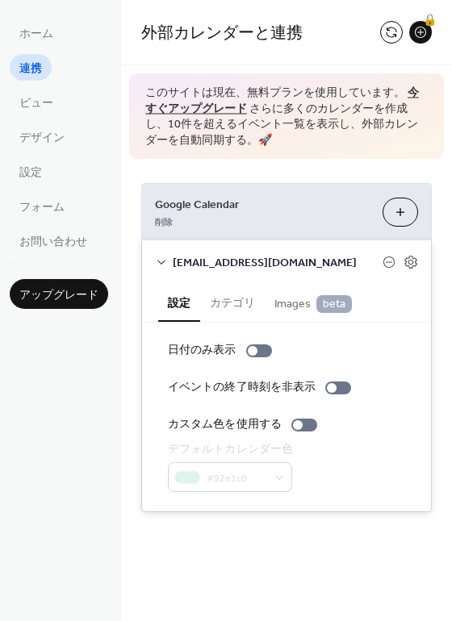
click at [300, 433] on div "日付のみ表示 イベントの終了時刻を非表示 カスタム色を使用する デフォルトカレンダー色 #92e1c0" at bounding box center [286, 417] width 237 height 150
click at [300, 423] on div at bounding box center [298, 425] width 10 height 10
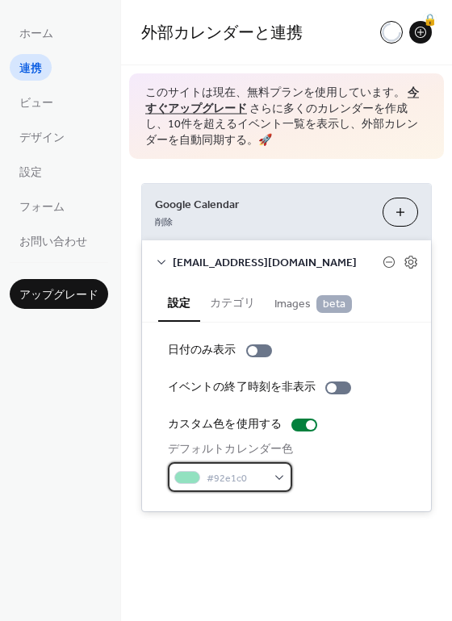
click at [278, 476] on div "#92e1c0" at bounding box center [230, 477] width 124 height 30
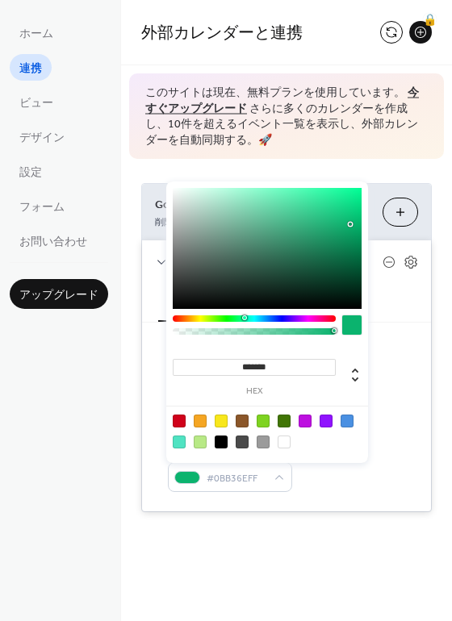
type input "*******"
drag, startPoint x: 304, startPoint y: 210, endPoint x: 349, endPoint y: 223, distance: 47.0
click at [349, 223] on div at bounding box center [267, 248] width 189 height 121
click at [407, 349] on div "日付のみ表示 イベントの終了時刻を非表示 カスタム色を使用する デフォルトカレンダー色 #0CB770FF" at bounding box center [286, 417] width 289 height 189
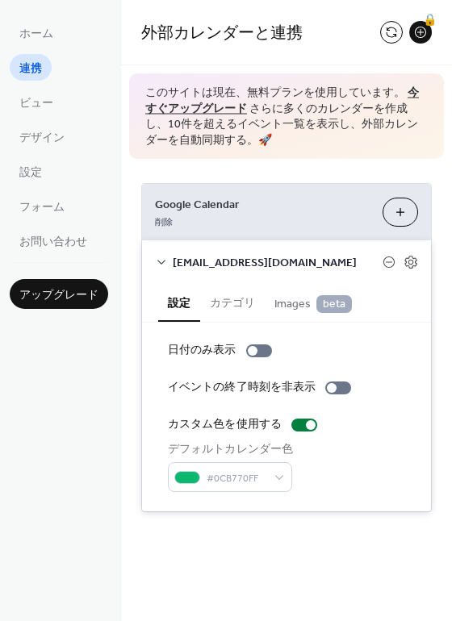
click at [342, 564] on div "外部カレンダーと連携 🔒 このサイトは現在、無料プランを使用しています。 今すぐアップグレード さらに多くのカレンダーを作成し、10件を超えるイベント一覧を表…" at bounding box center [286, 310] width 331 height 621
click at [328, 535] on div "Google Calendar 削除 カレンダーを選択 [EMAIL_ADDRESS][DOMAIN_NAME] 設定 カテゴリ Images beta 日付…" at bounding box center [286, 347] width 331 height 377
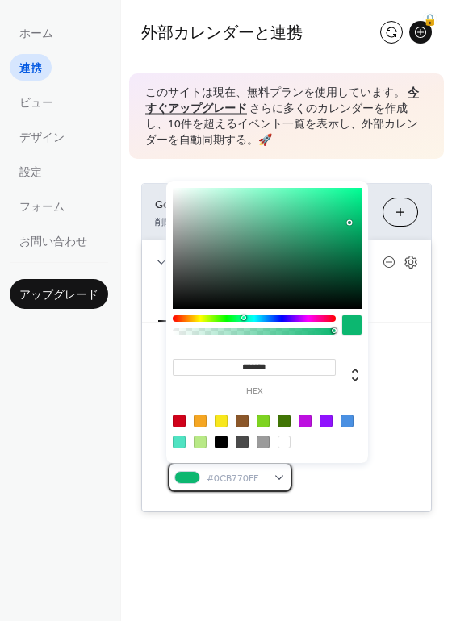
click at [222, 474] on span "#0CB770FF" at bounding box center [236, 478] width 60 height 17
click at [231, 475] on span "#0CB770FF" at bounding box center [236, 478] width 60 height 17
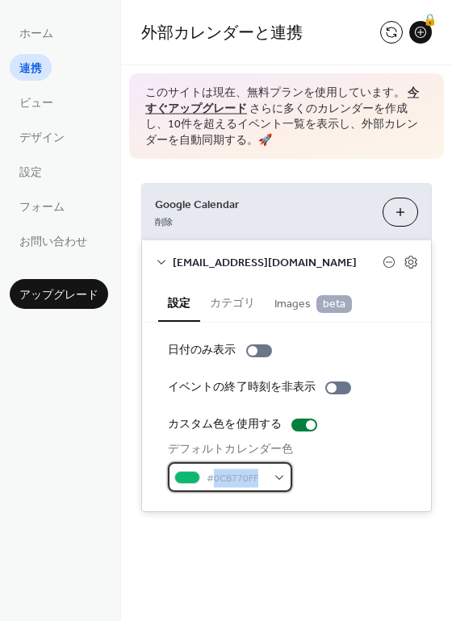
click at [231, 475] on span "#0CB770FF" at bounding box center [236, 478] width 60 height 17
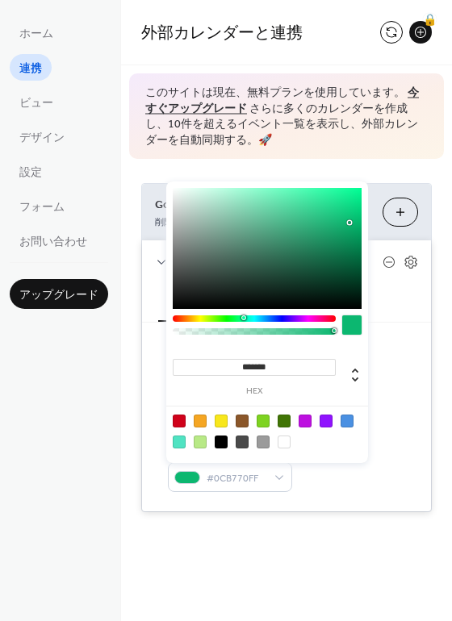
click at [261, 371] on input "*******" at bounding box center [254, 367] width 163 height 17
paste input
type input "*******"
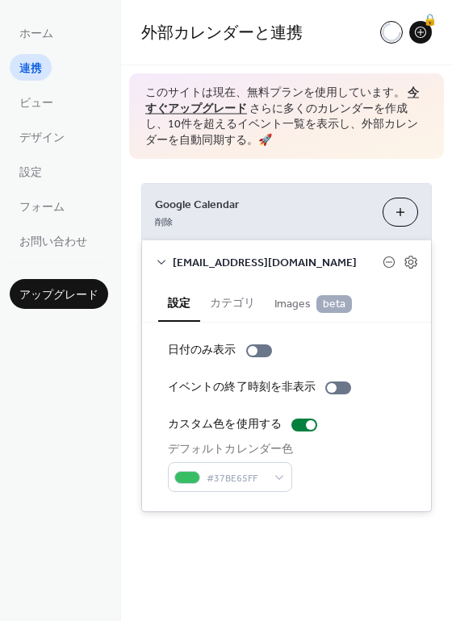
click at [356, 518] on div "Google Calendar 削除 カレンダーを選択 [EMAIL_ADDRESS][DOMAIN_NAME] 設定 カテゴリ Images beta 日付…" at bounding box center [286, 347] width 331 height 377
click at [355, 468] on div "デフォルトカレンダー色 #37BE65FF" at bounding box center [286, 466] width 237 height 51
click at [334, 473] on div "デフォルトカレンダー色 #37BE65FF" at bounding box center [286, 466] width 237 height 51
click at [395, 550] on div "外部カレンダーと連携 🔒 このサイトは現在、無料プランを使用しています。 今すぐアップグレード さらに多くのカレンダーを作成し、10件を超えるイベント一覧を表…" at bounding box center [286, 280] width 331 height 560
click at [160, 261] on icon at bounding box center [161, 262] width 13 height 13
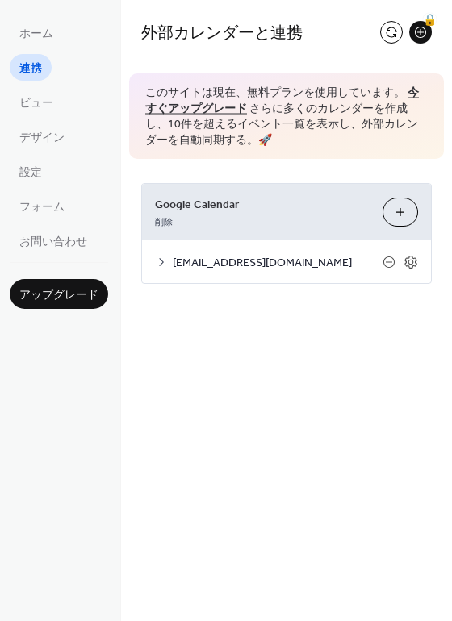
click at [160, 260] on icon at bounding box center [161, 262] width 5 height 8
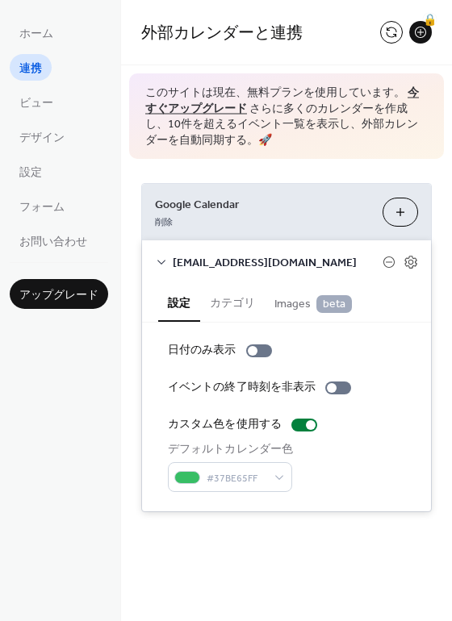
click at [213, 294] on button "カテゴリ" at bounding box center [232, 301] width 65 height 37
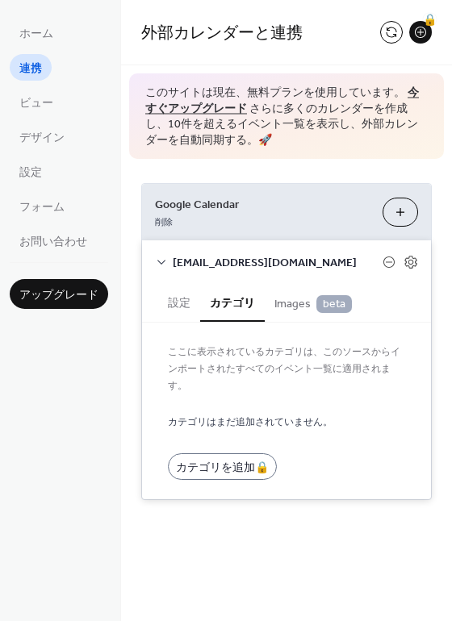
click at [173, 310] on button "設定" at bounding box center [179, 301] width 42 height 37
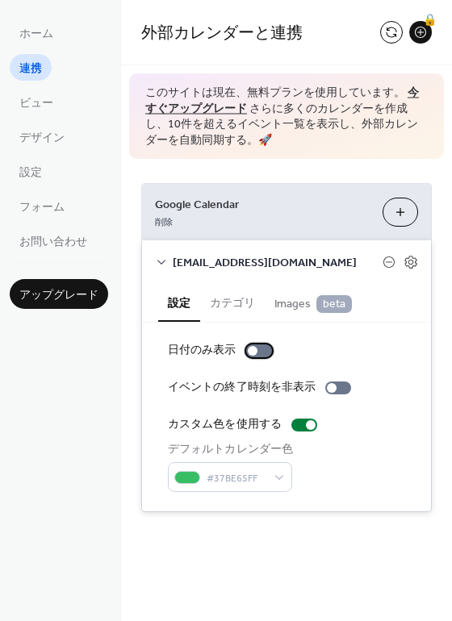
click at [258, 355] on div at bounding box center [259, 350] width 26 height 13
click at [381, 522] on div "Google Calendar 削除 カレンダーを選択 [EMAIL_ADDRESS][DOMAIN_NAME] 設定 カテゴリ Images beta 日付…" at bounding box center [286, 347] width 331 height 377
click at [161, 260] on icon at bounding box center [161, 262] width 13 height 13
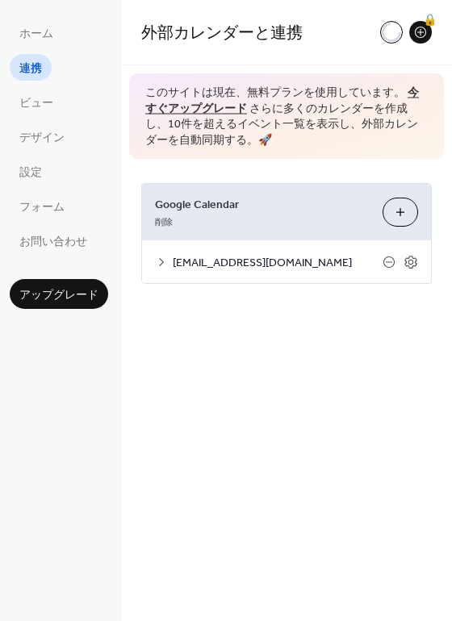
click at [324, 387] on div "外部カレンダーと連携 🔒 このサイトは現在、無料プランを使用しています。 今すぐアップグレード さらに多くのカレンダーを作成し、10件を超えるイベント一覧を表…" at bounding box center [286, 310] width 331 height 621
click at [387, 31] on button at bounding box center [391, 32] width 23 height 23
click at [40, 214] on span "フォーム" at bounding box center [41, 207] width 45 height 17
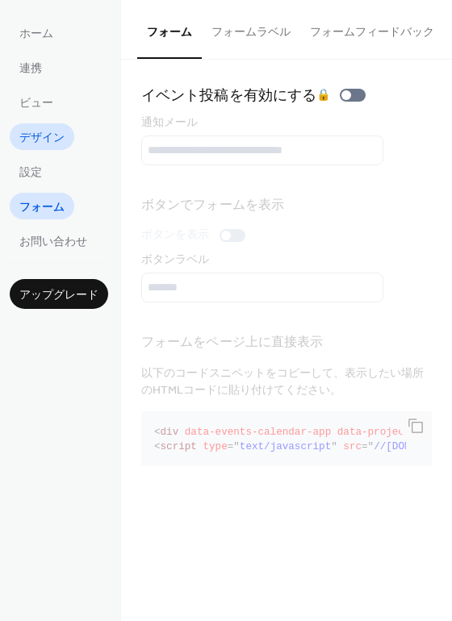
click at [41, 131] on span "デザイン" at bounding box center [41, 138] width 45 height 17
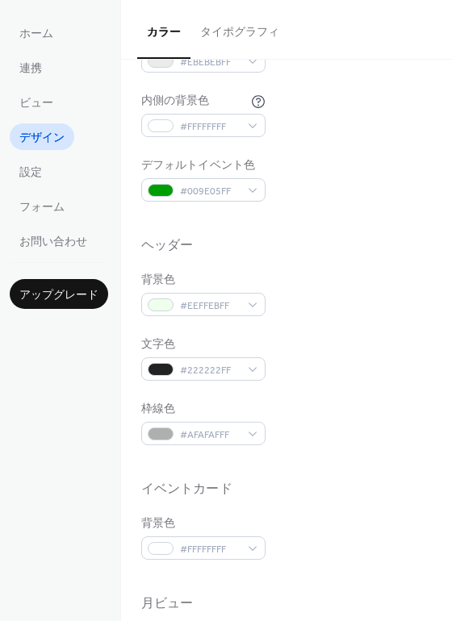
scroll to position [389, 0]
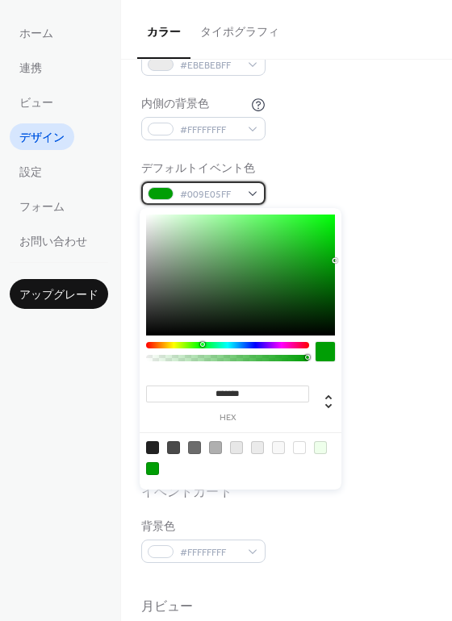
click at [206, 194] on span "#009E05FF" at bounding box center [210, 194] width 60 height 17
click at [236, 394] on input "*******" at bounding box center [227, 393] width 163 height 17
paste input
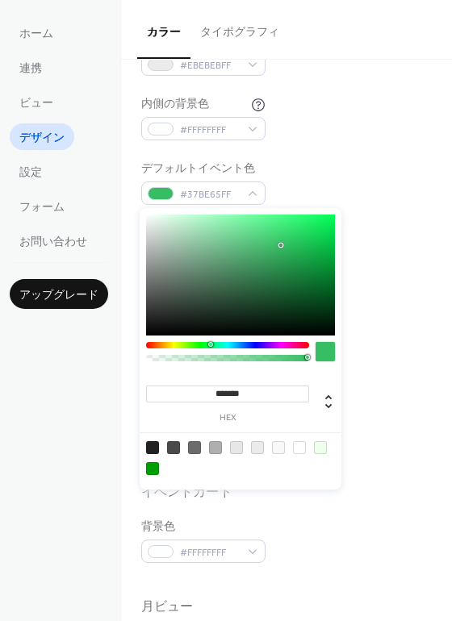
type input "*******"
click at [389, 307] on div "背景色 #EEFFEBFF" at bounding box center [286, 297] width 290 height 44
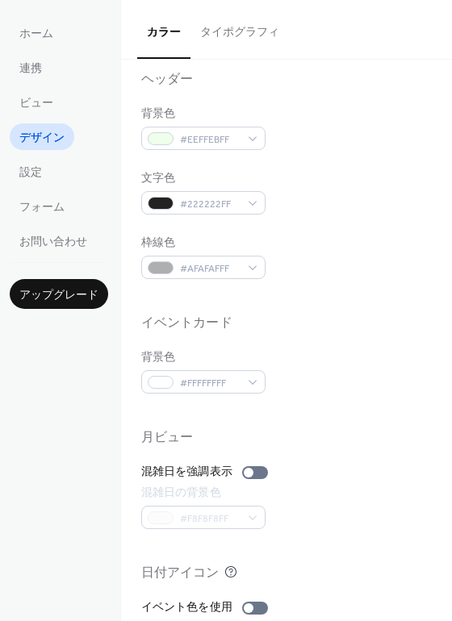
scroll to position [567, 0]
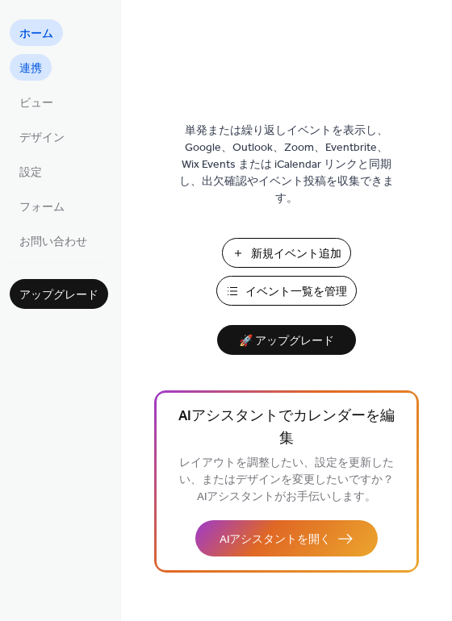
click at [36, 64] on span "連携" at bounding box center [30, 68] width 23 height 17
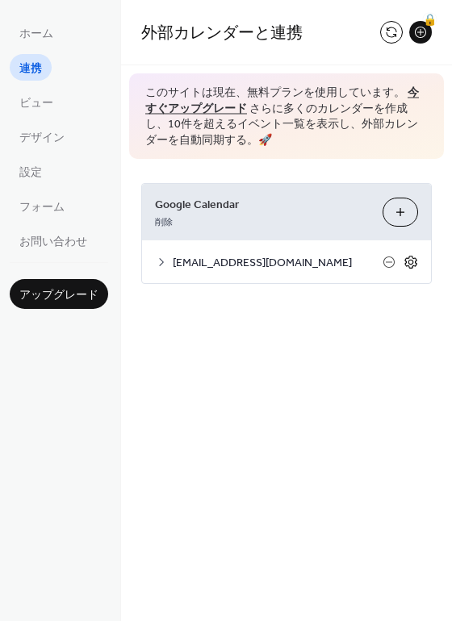
click at [408, 258] on icon at bounding box center [410, 262] width 15 height 15
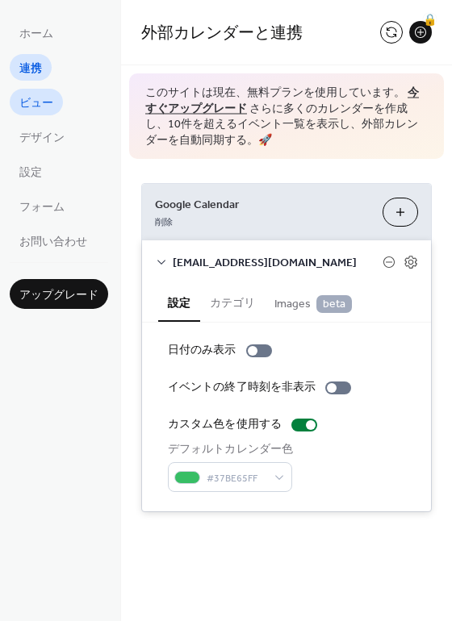
click at [37, 105] on span "ビュー" at bounding box center [36, 103] width 34 height 17
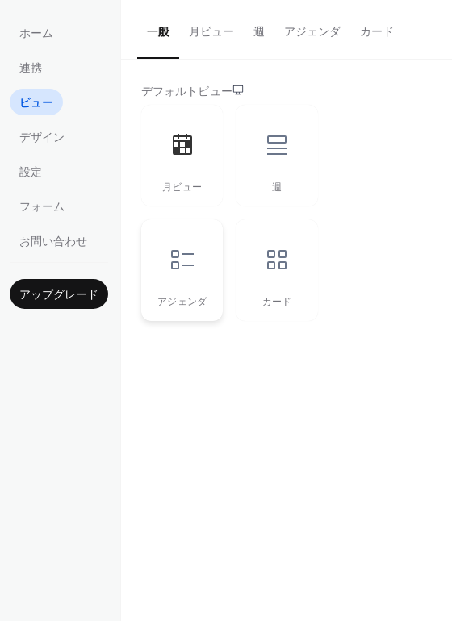
click at [190, 276] on div at bounding box center [182, 259] width 48 height 48
click at [286, 257] on icon at bounding box center [277, 260] width 26 height 26
click at [194, 141] on div at bounding box center [182, 145] width 48 height 48
click at [73, 139] on ul "ホーム 連携 ビュー デザイン 設定 フォーム お問い合わせ" at bounding box center [59, 136] width 98 height 235
click at [46, 139] on span "デザイン" at bounding box center [41, 138] width 45 height 17
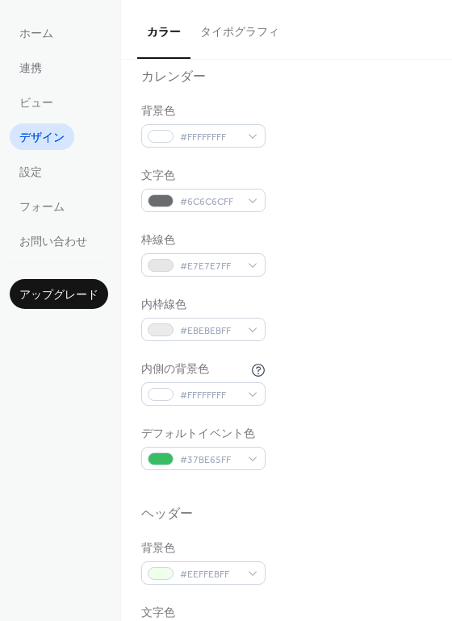
scroll to position [117, 0]
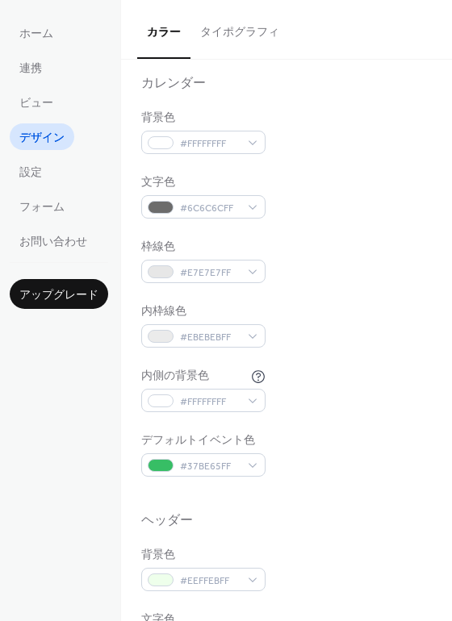
click at [313, 201] on div "文字色 #6C6C6CFF" at bounding box center [286, 196] width 290 height 44
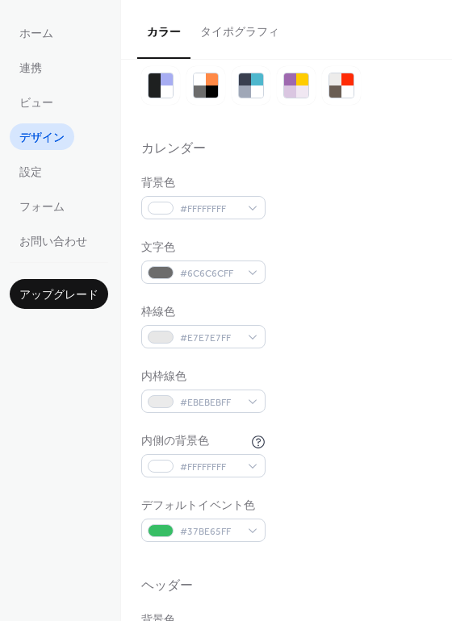
scroll to position [39, 0]
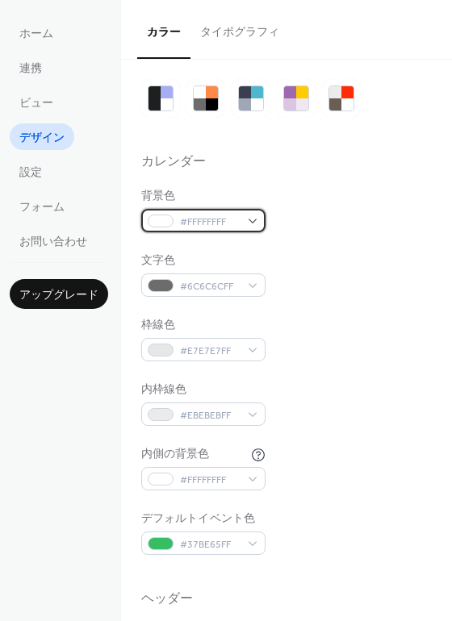
click at [165, 224] on div at bounding box center [161, 220] width 26 height 13
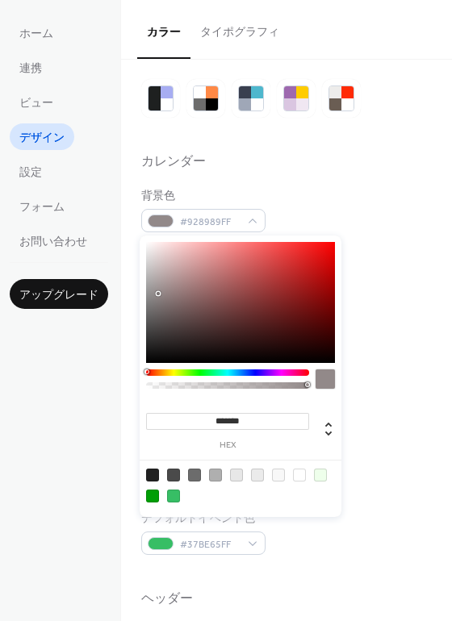
type input "*******"
drag, startPoint x: 176, startPoint y: 294, endPoint x: 142, endPoint y: 297, distance: 34.0
click at [142, 297] on div "******* hex" at bounding box center [240, 375] width 202 height 281
click at [346, 164] on div "カレンダー" at bounding box center [286, 164] width 290 height 21
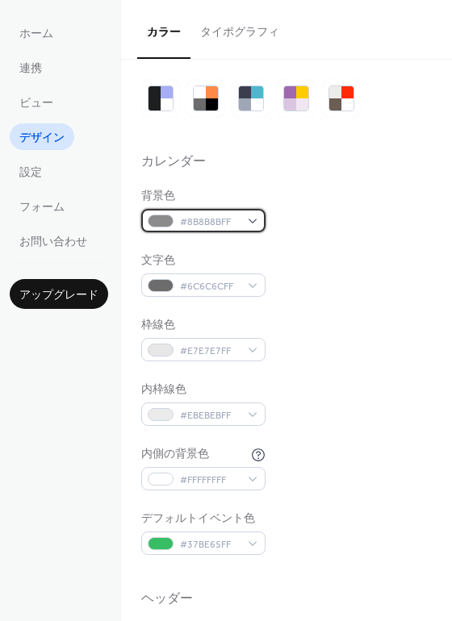
click at [169, 227] on div "#8B8B8BFF" at bounding box center [203, 220] width 124 height 23
click at [102, 199] on ul "ホーム 連携 ビュー デザイン 設定 フォーム お問い合わせ" at bounding box center [59, 136] width 98 height 235
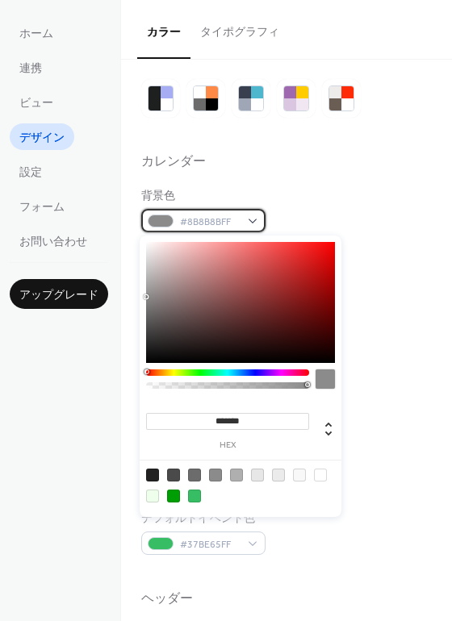
click at [152, 227] on div at bounding box center [161, 220] width 26 height 13
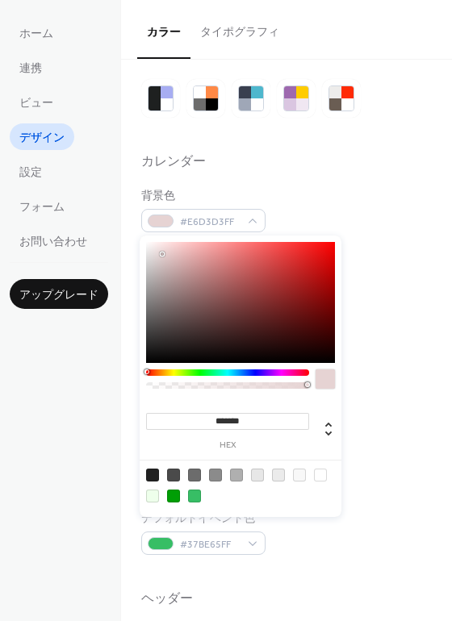
type input "*******"
drag, startPoint x: 161, startPoint y: 254, endPoint x: 115, endPoint y: 232, distance: 50.9
click at [115, 232] on body "ホーム 連携 ビュー デザイン 設定 フォーム お問い合わせ アップグレード デザイン アップグレード カラー タイポグラフィ カラープリセット カレンダー …" at bounding box center [226, 310] width 452 height 621
click at [340, 208] on div "背景色 #FFFFFFFF" at bounding box center [286, 210] width 290 height 44
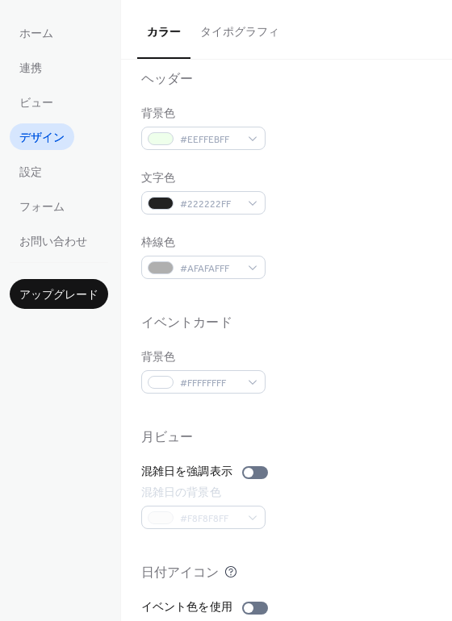
scroll to position [690, 0]
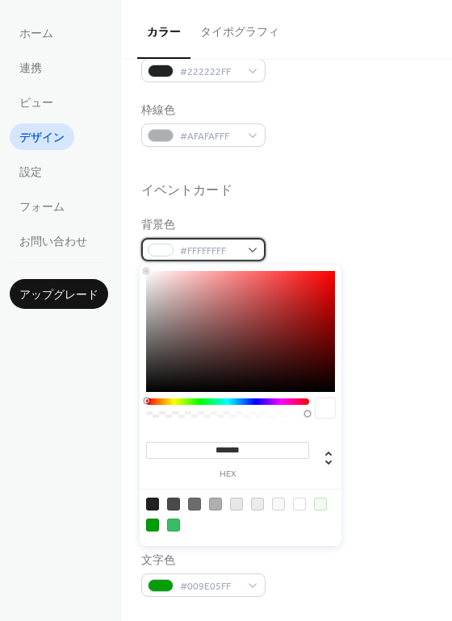
click at [162, 256] on div "#FFFFFFFF" at bounding box center [203, 249] width 124 height 23
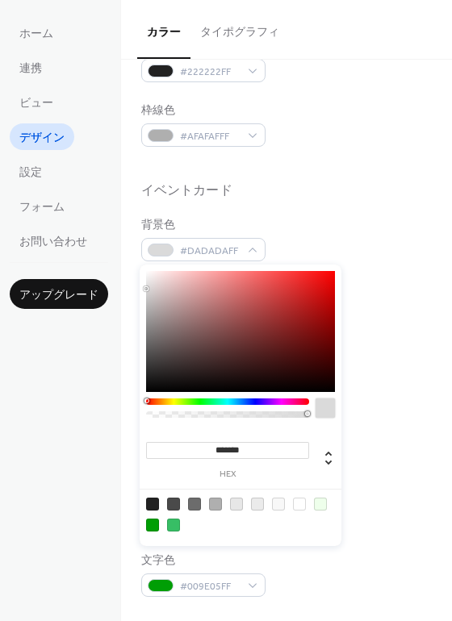
drag, startPoint x: 153, startPoint y: 289, endPoint x: 135, endPoint y: 289, distance: 18.6
click at [135, 289] on body "ホーム 連携 ビュー デザイン 設定 フォーム お問い合わせ アップグレード デザイン アップグレード カラー タイポグラフィ カラープリセット カレンダー …" at bounding box center [226, 310] width 452 height 621
click at [227, 406] on div at bounding box center [227, 411] width 163 height 27
click at [217, 406] on div at bounding box center [227, 411] width 163 height 27
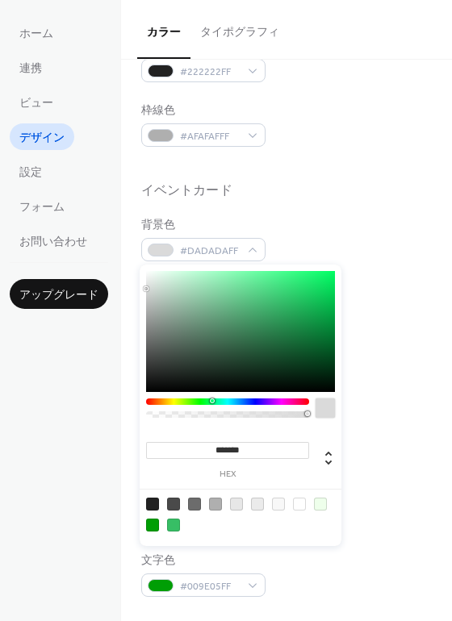
click at [211, 402] on div at bounding box center [227, 401] width 163 height 6
type input "*******"
drag, startPoint x: 184, startPoint y: 295, endPoint x: 158, endPoint y: 273, distance: 33.8
click at [158, 273] on div at bounding box center [240, 331] width 189 height 121
click at [406, 257] on div "背景色 #EAFAF1FF" at bounding box center [286, 239] width 290 height 44
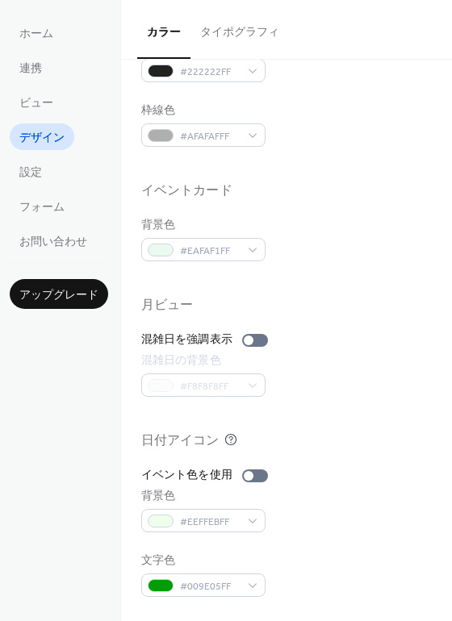
click at [344, 243] on div "背景色 #EAFAF1FF" at bounding box center [286, 239] width 290 height 44
click at [257, 342] on div at bounding box center [255, 340] width 26 height 13
click at [310, 270] on div at bounding box center [286, 279] width 290 height 36
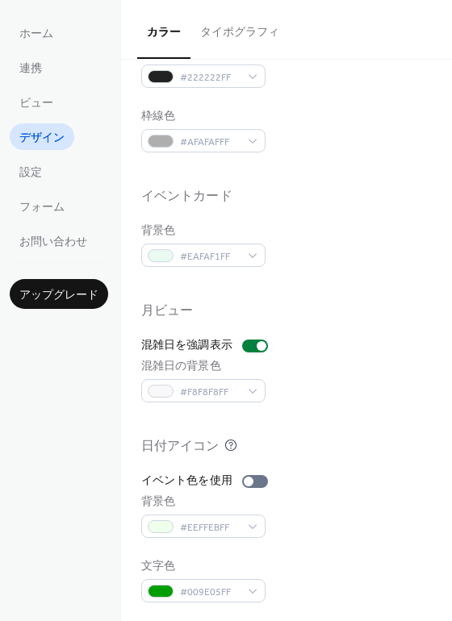
click at [256, 41] on button "タイポグラフィ" at bounding box center [239, 28] width 98 height 57
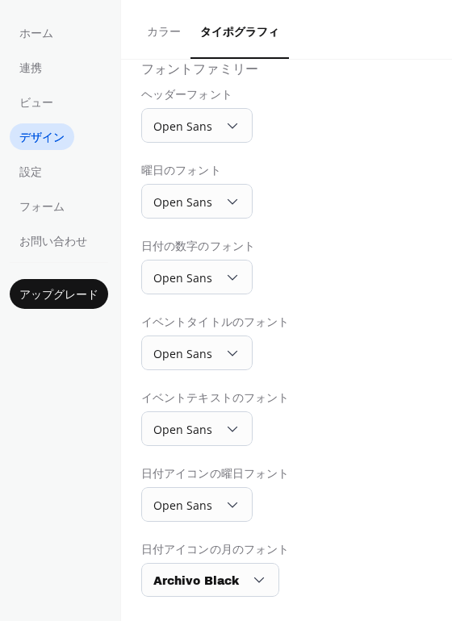
click at [163, 37] on button "カラー" at bounding box center [163, 28] width 53 height 57
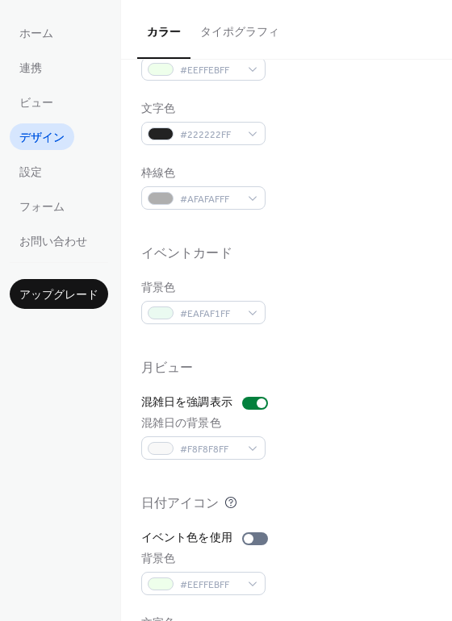
scroll to position [690, 0]
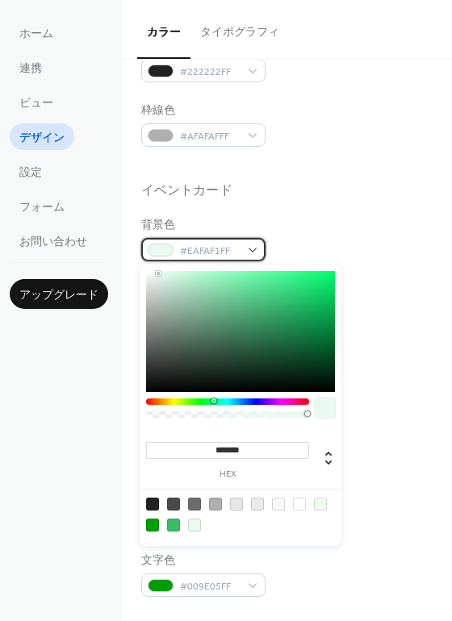
click at [222, 249] on span "#EAFAF1FF" at bounding box center [210, 251] width 60 height 17
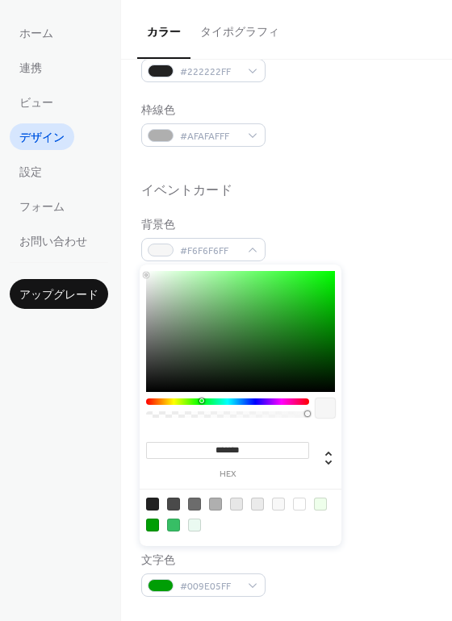
type input "*******"
drag, startPoint x: 147, startPoint y: 278, endPoint x: 122, endPoint y: 253, distance: 35.4
click at [122, 253] on body "ホーム 連携 ビュー デザイン 設定 フォーム お問い合わせ アップグレード デザイン アップグレード カラー タイポグラフィ カラープリセット カレンダー …" at bounding box center [226, 310] width 452 height 621
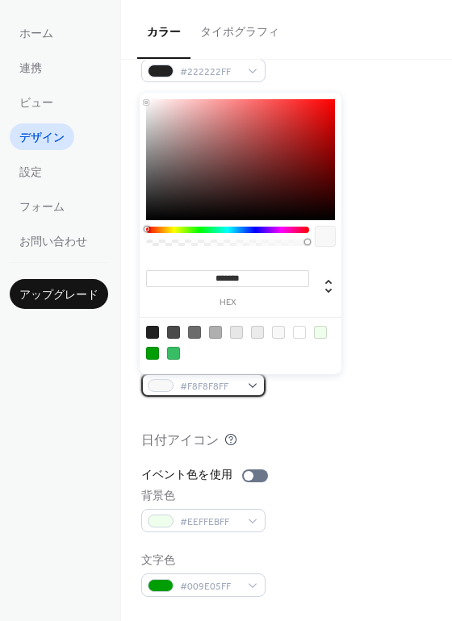
click at [160, 381] on div at bounding box center [161, 385] width 26 height 13
click at [319, 333] on div at bounding box center [320, 332] width 13 height 13
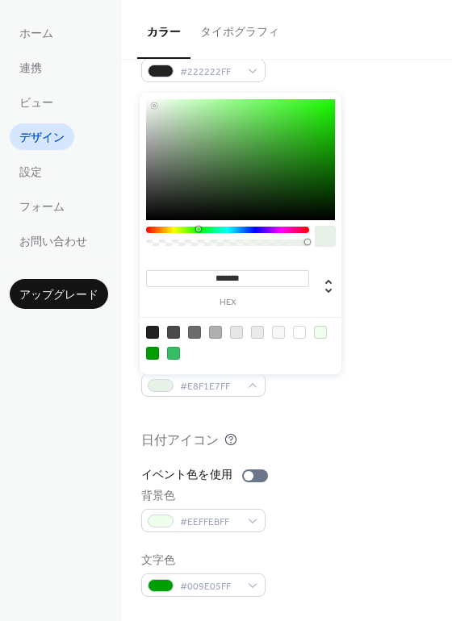
type input "*******"
click at [156, 106] on div at bounding box center [240, 159] width 189 height 121
click at [413, 328] on div at bounding box center [286, 325] width 290 height 13
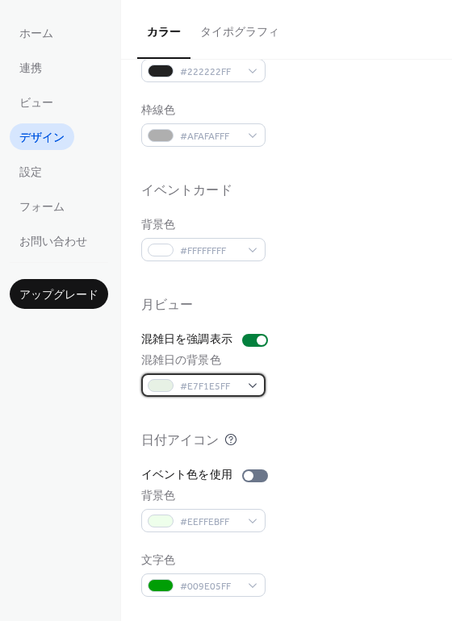
click at [228, 380] on span "#E7F1E5FF" at bounding box center [210, 386] width 60 height 17
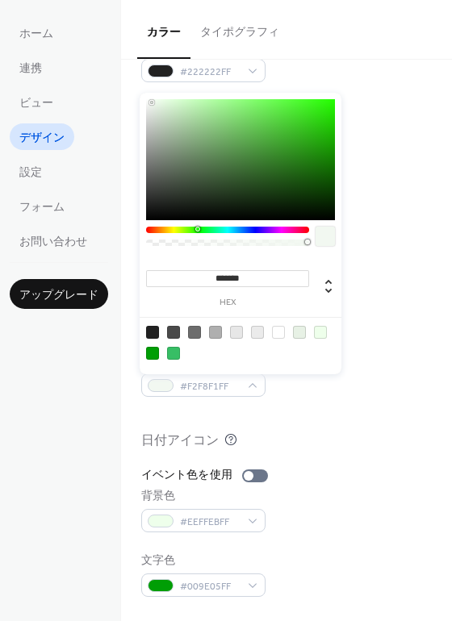
type input "*******"
click at [152, 102] on div at bounding box center [152, 102] width 3 height 3
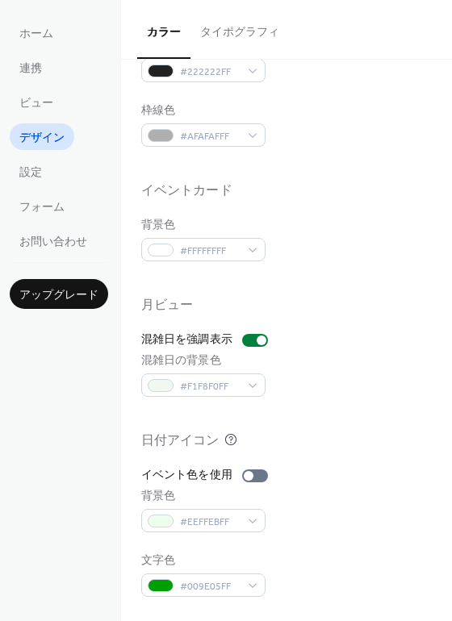
click at [390, 231] on div "背景色 #FFFFFFFF" at bounding box center [286, 239] width 290 height 44
